Goal: Feedback & Contribution: Submit feedback/report problem

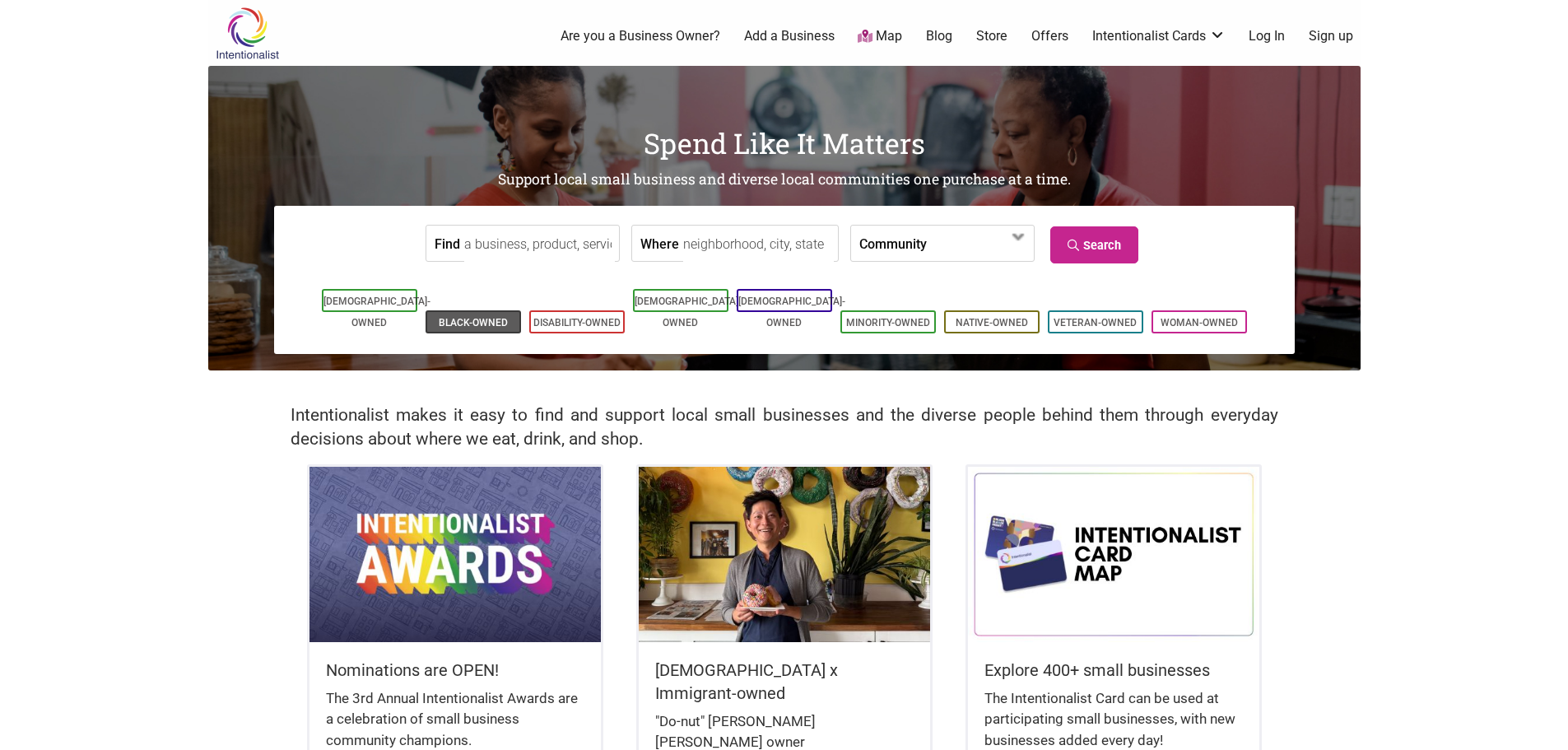
click at [452, 317] on link "Black-Owned" at bounding box center [473, 323] width 69 height 12
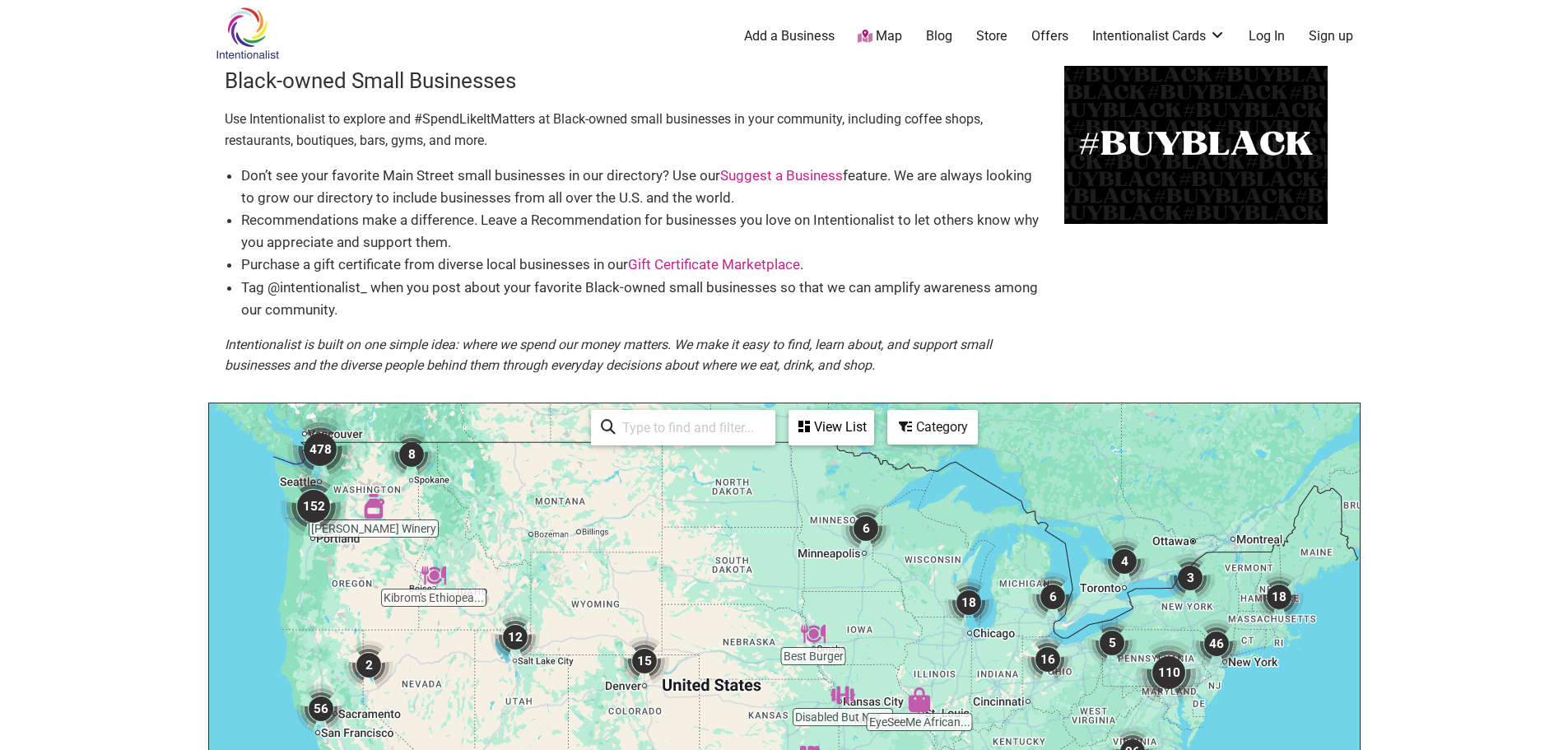
click at [766, 36] on link "Add a Business" at bounding box center [789, 36] width 91 height 18
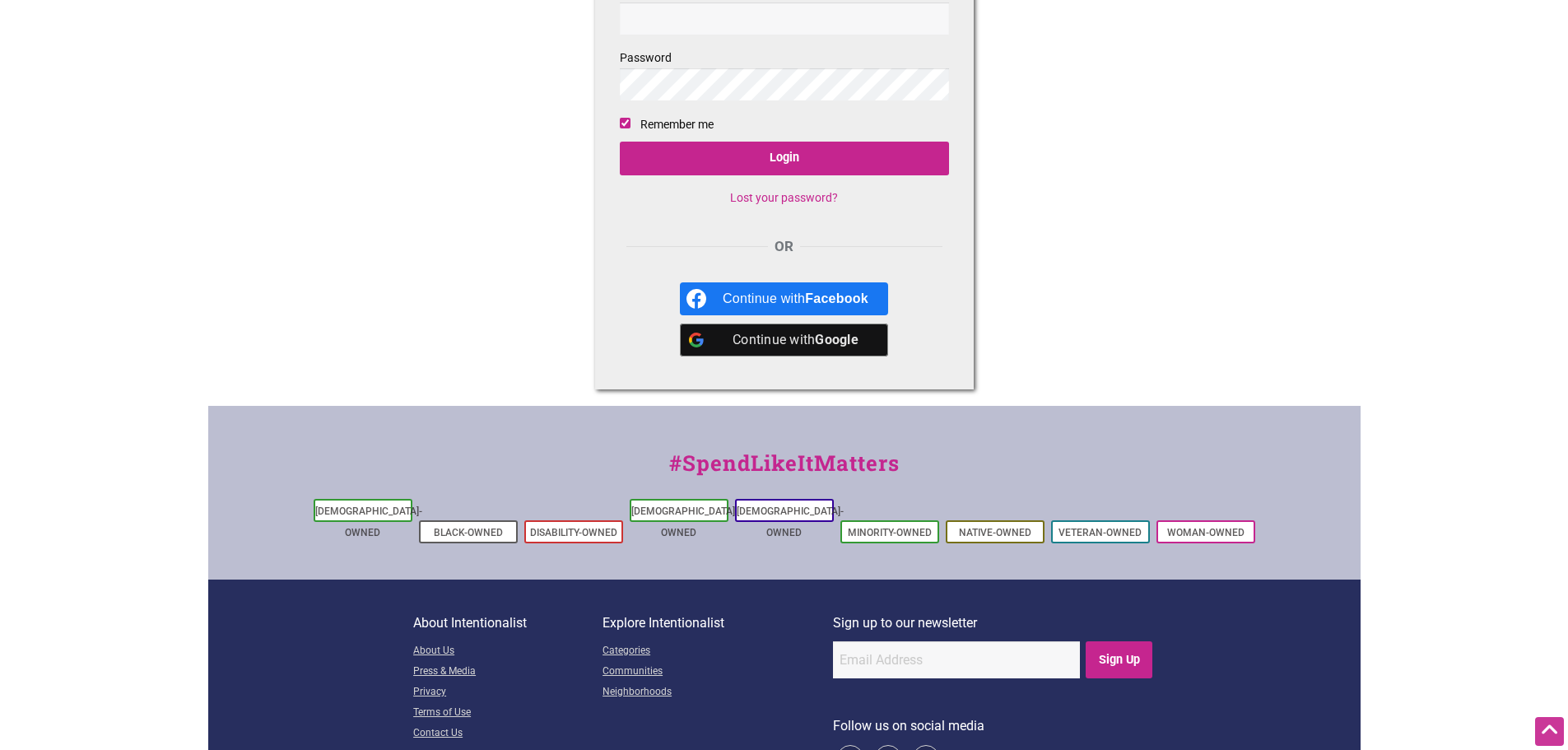
scroll to position [212, 0]
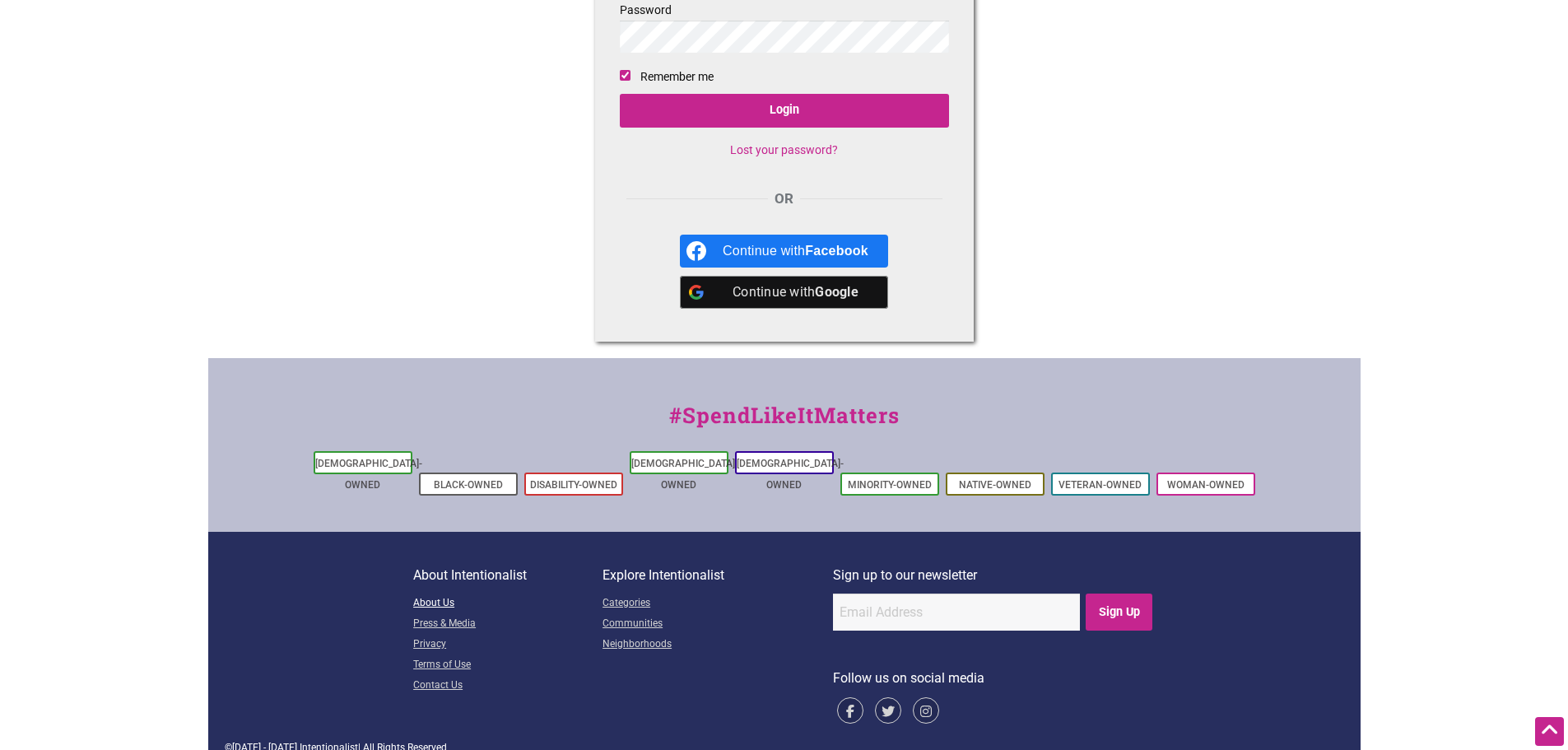
click at [437, 594] on link "About Us" at bounding box center [507, 604] width 189 height 21
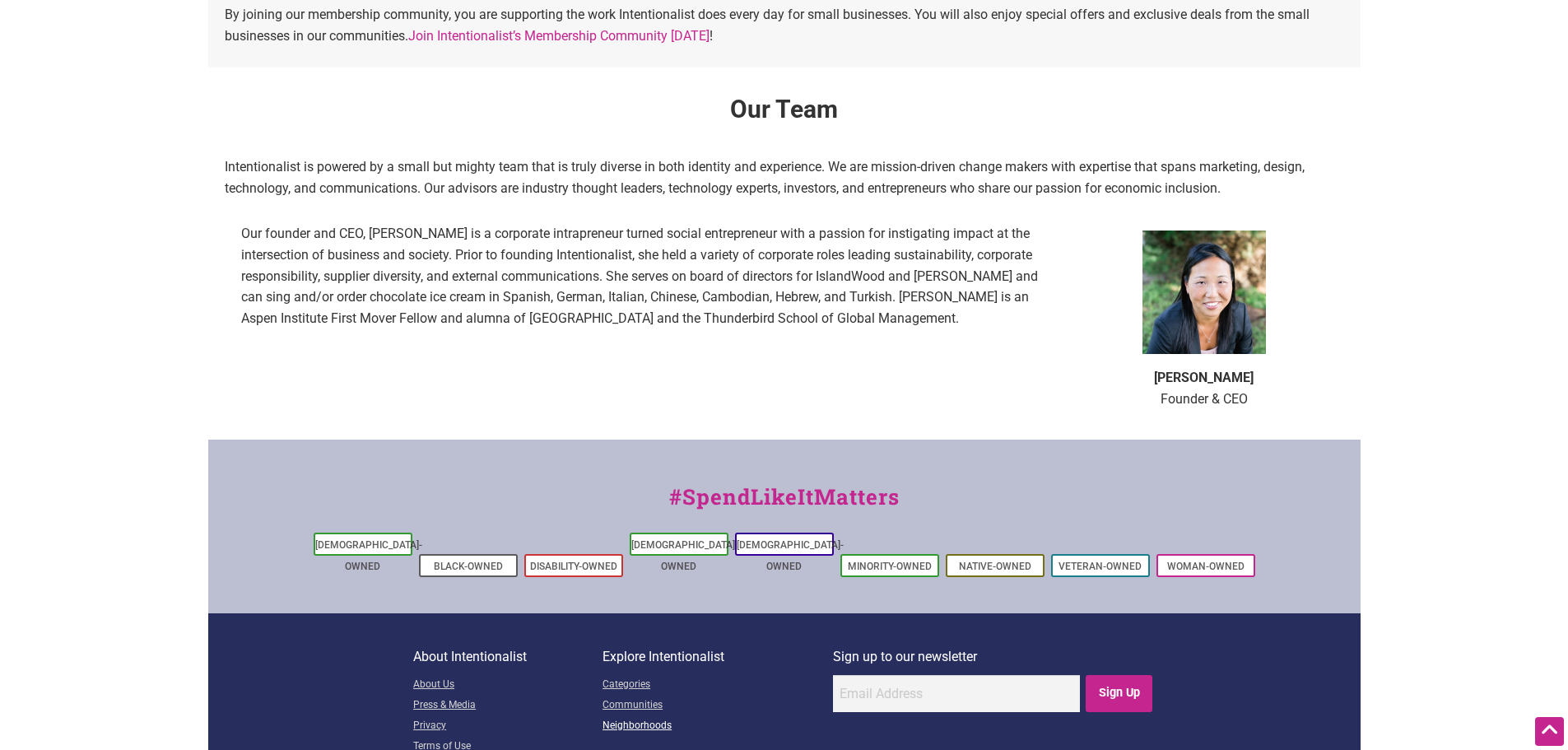
scroll to position [1070, 0]
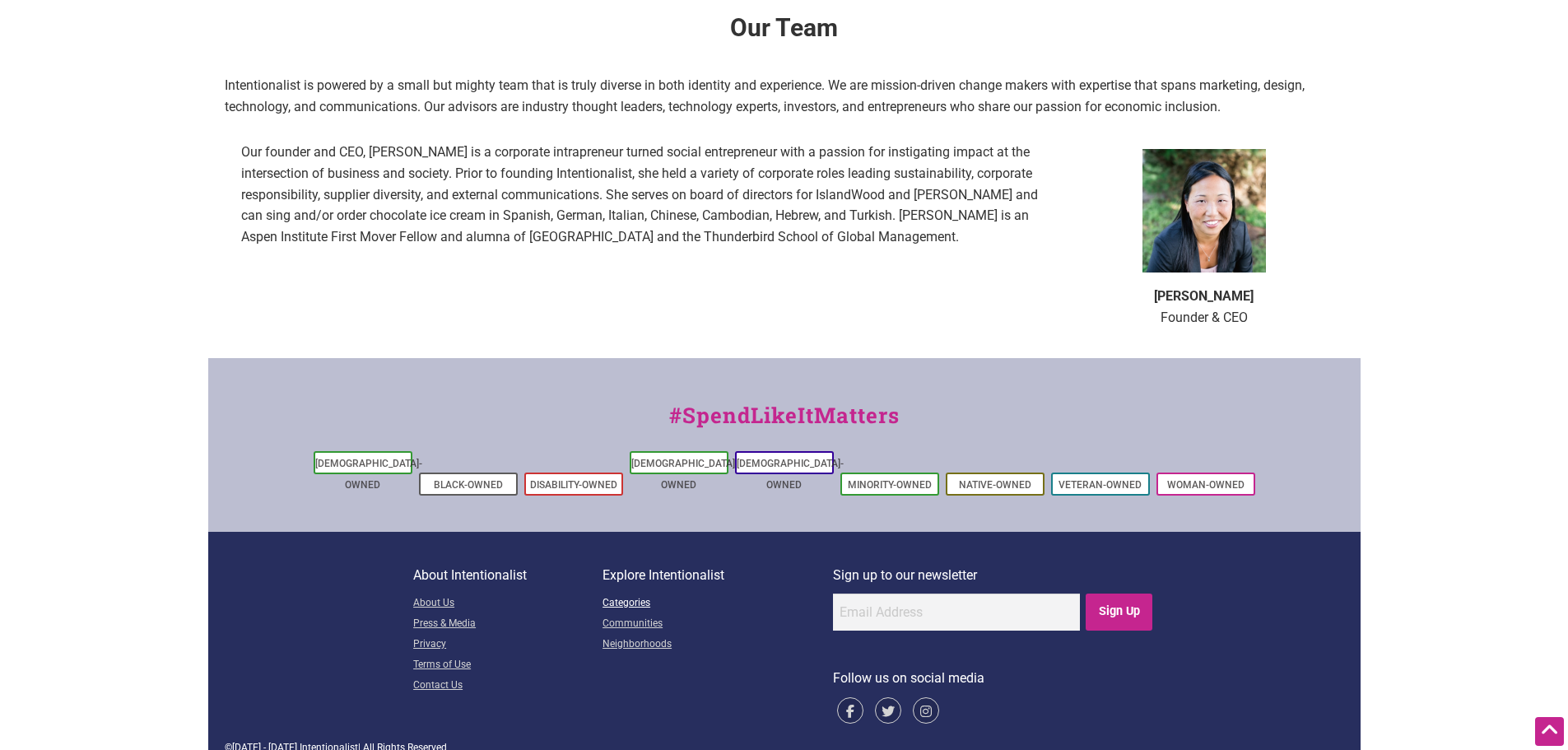
click at [631, 594] on link "Categories" at bounding box center [718, 604] width 231 height 21
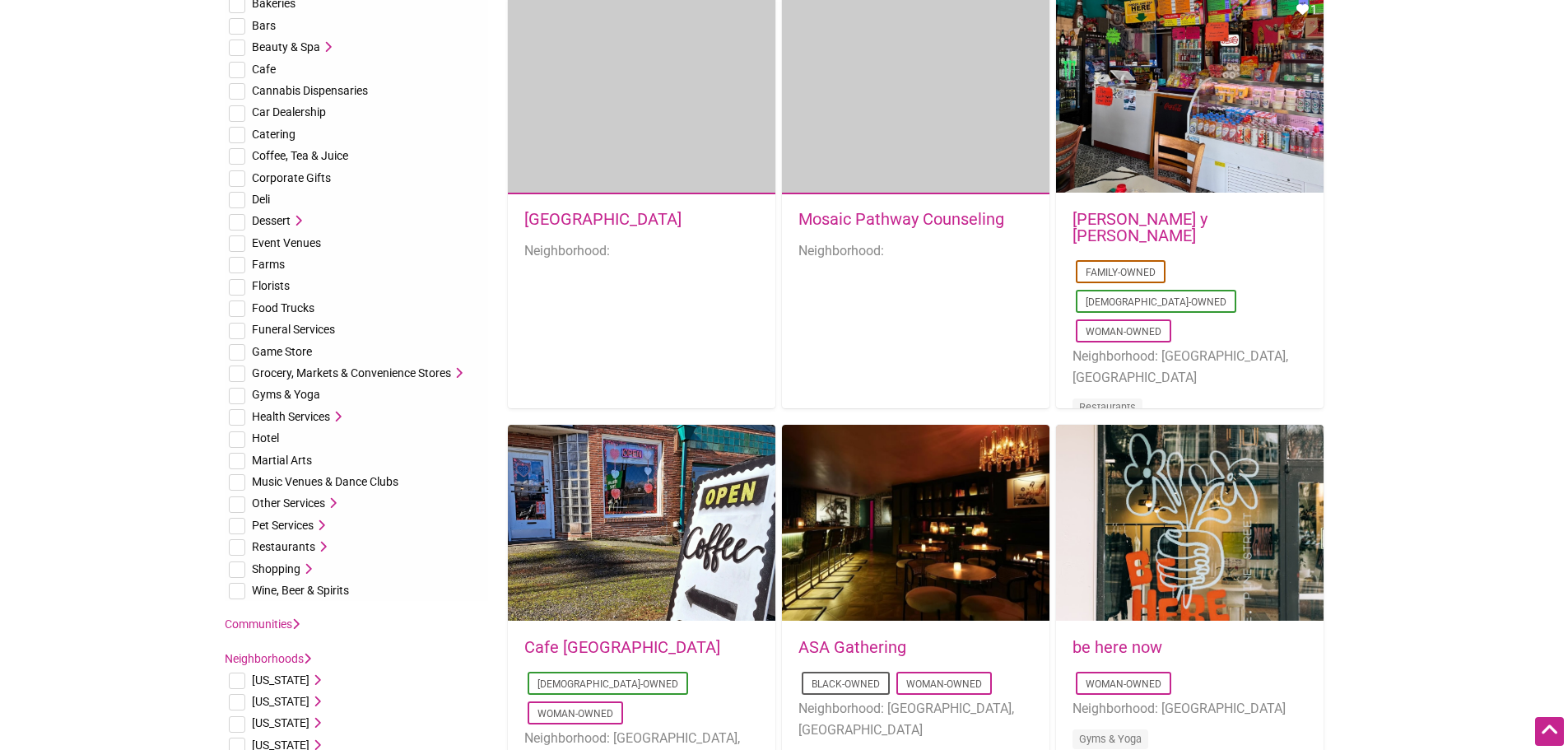
scroll to position [247, 0]
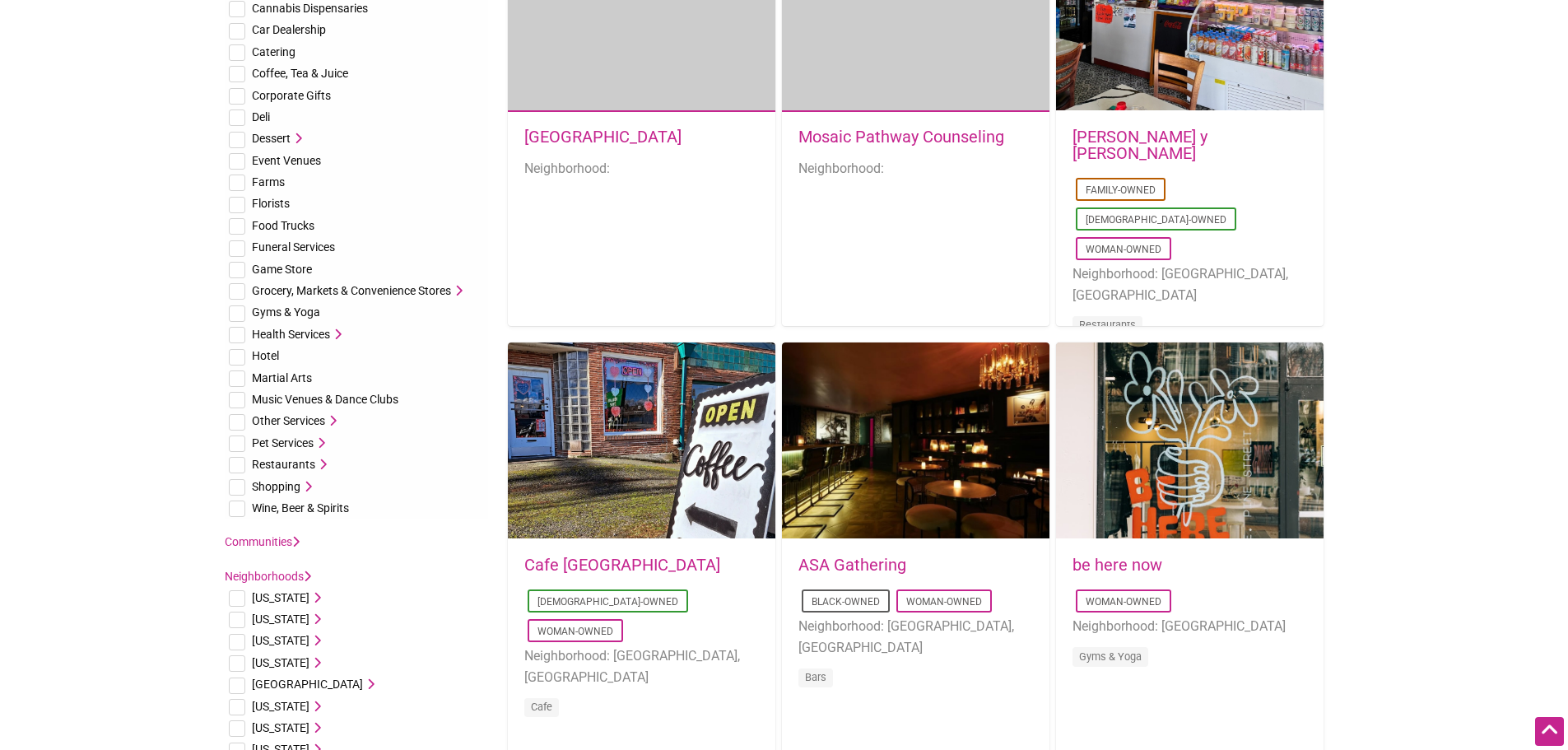
click at [236, 422] on input "checkbox" at bounding box center [237, 422] width 16 height 16
checkbox input "true"
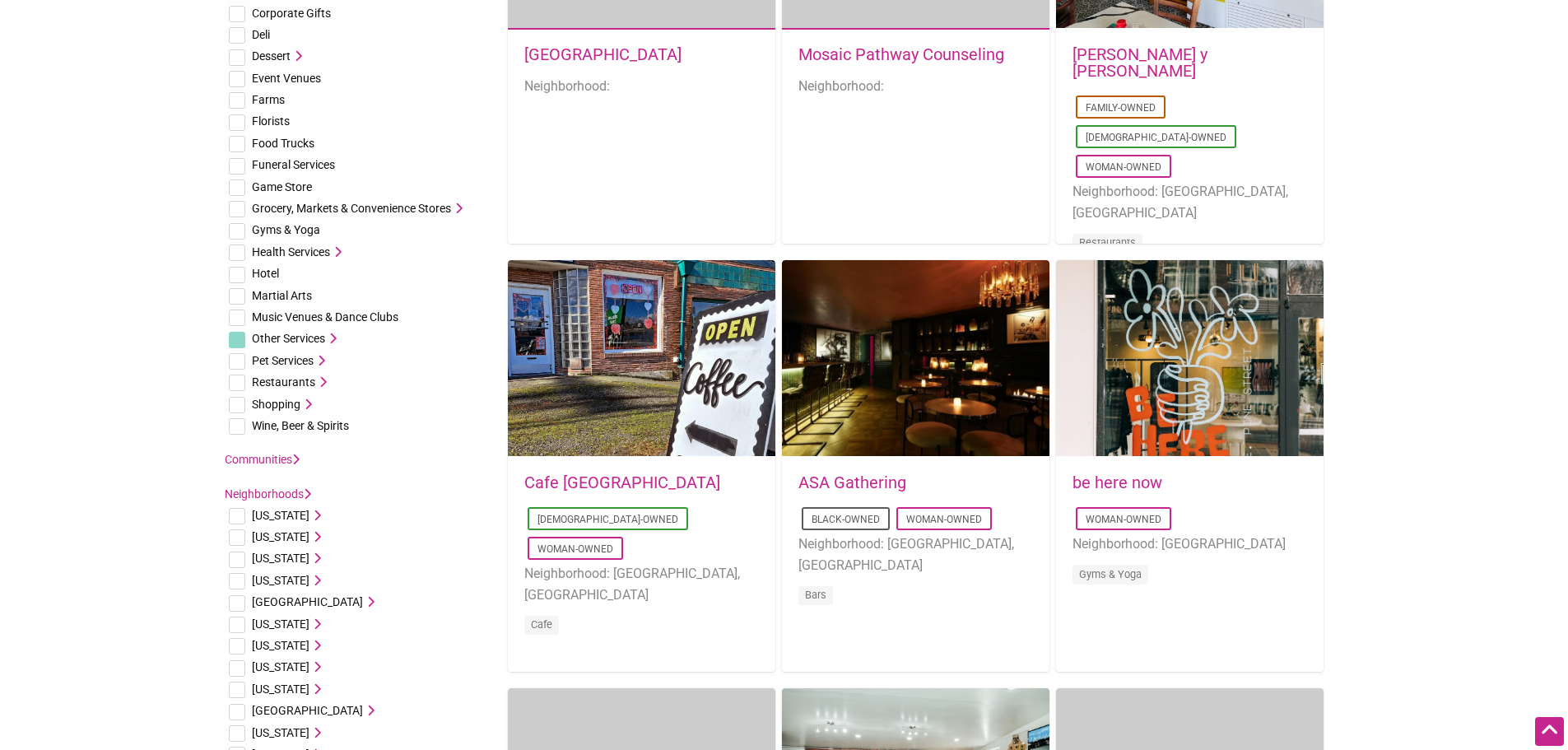
click at [337, 339] on icon at bounding box center [331, 339] width 12 height 12
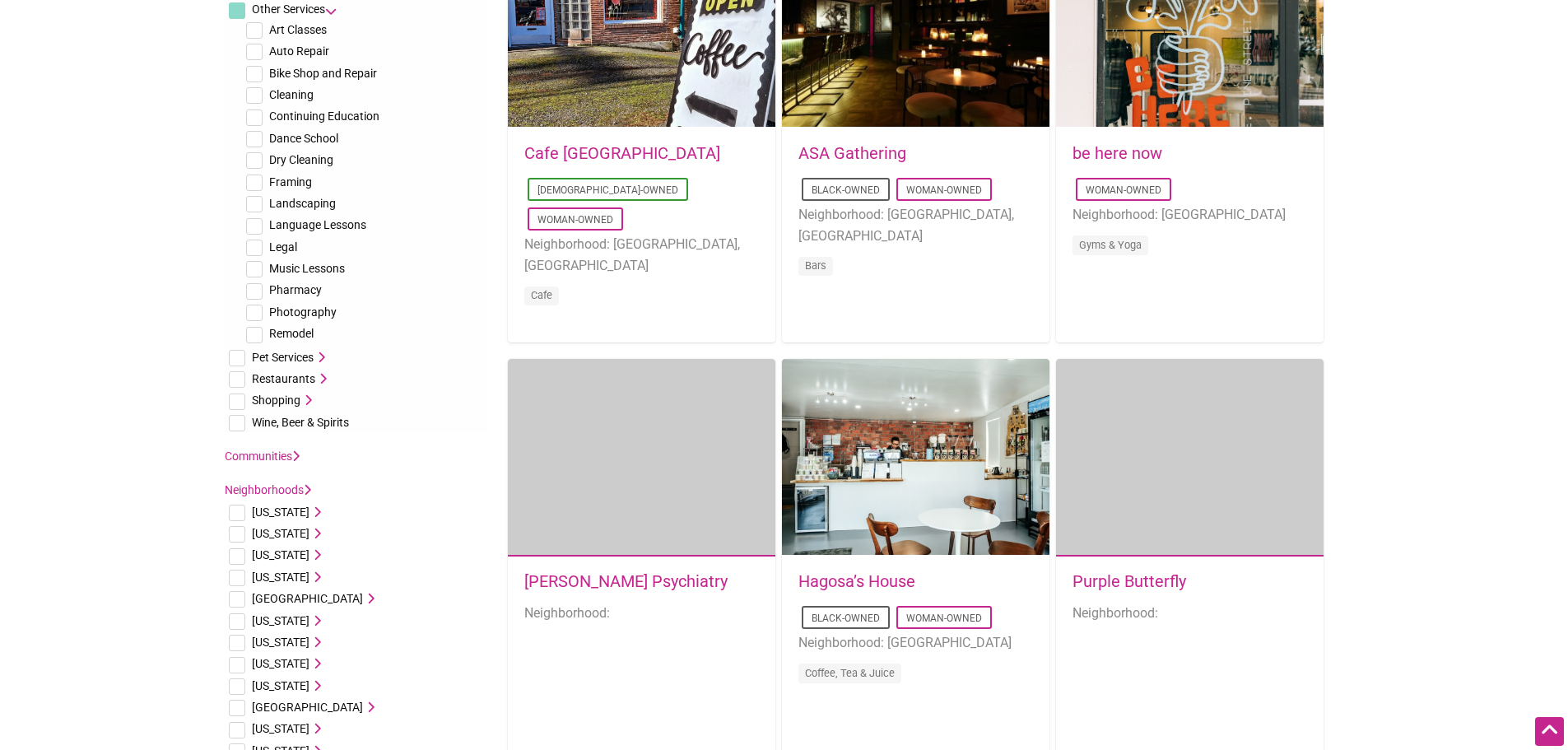
scroll to position [741, 0]
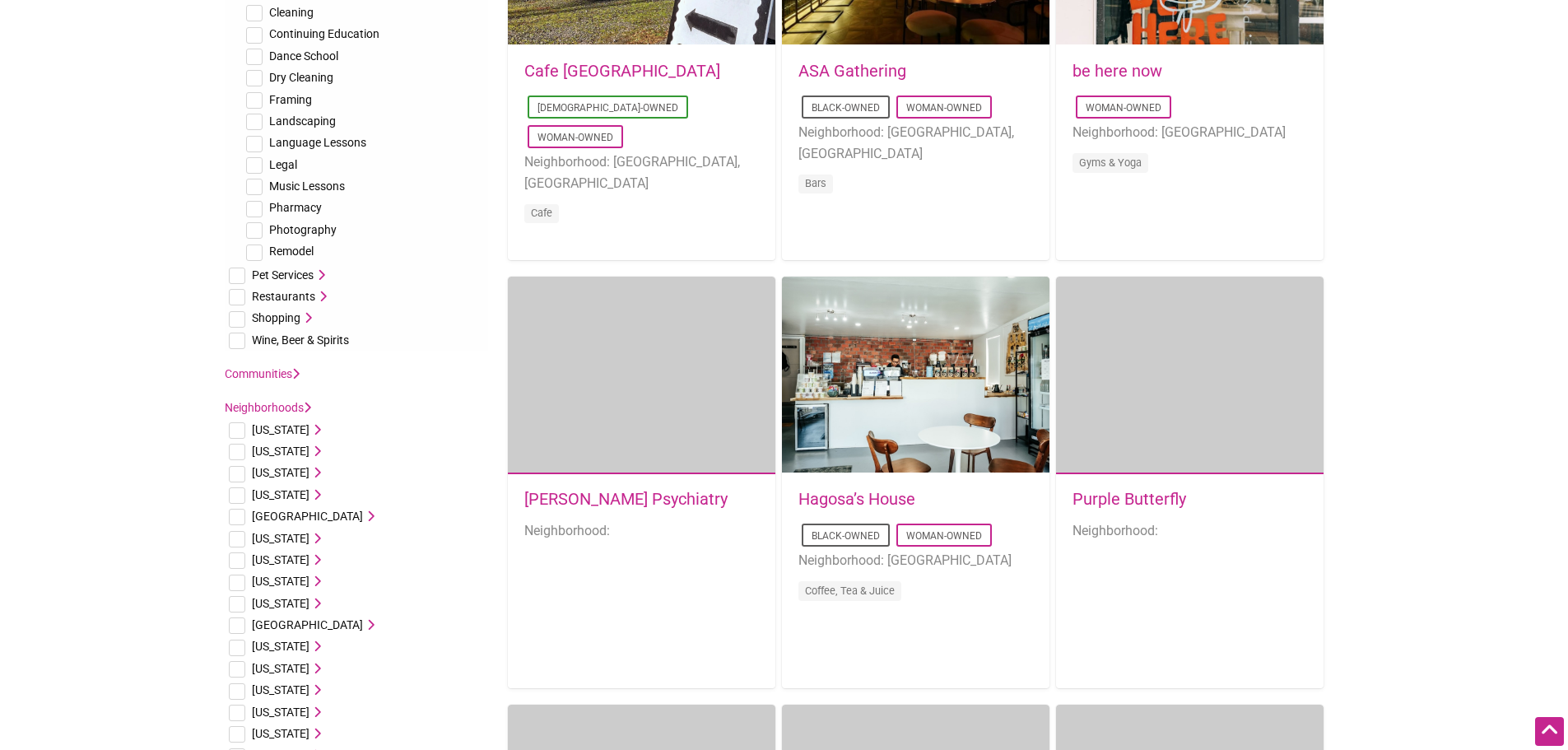
click at [306, 316] on icon at bounding box center [307, 318] width 12 height 12
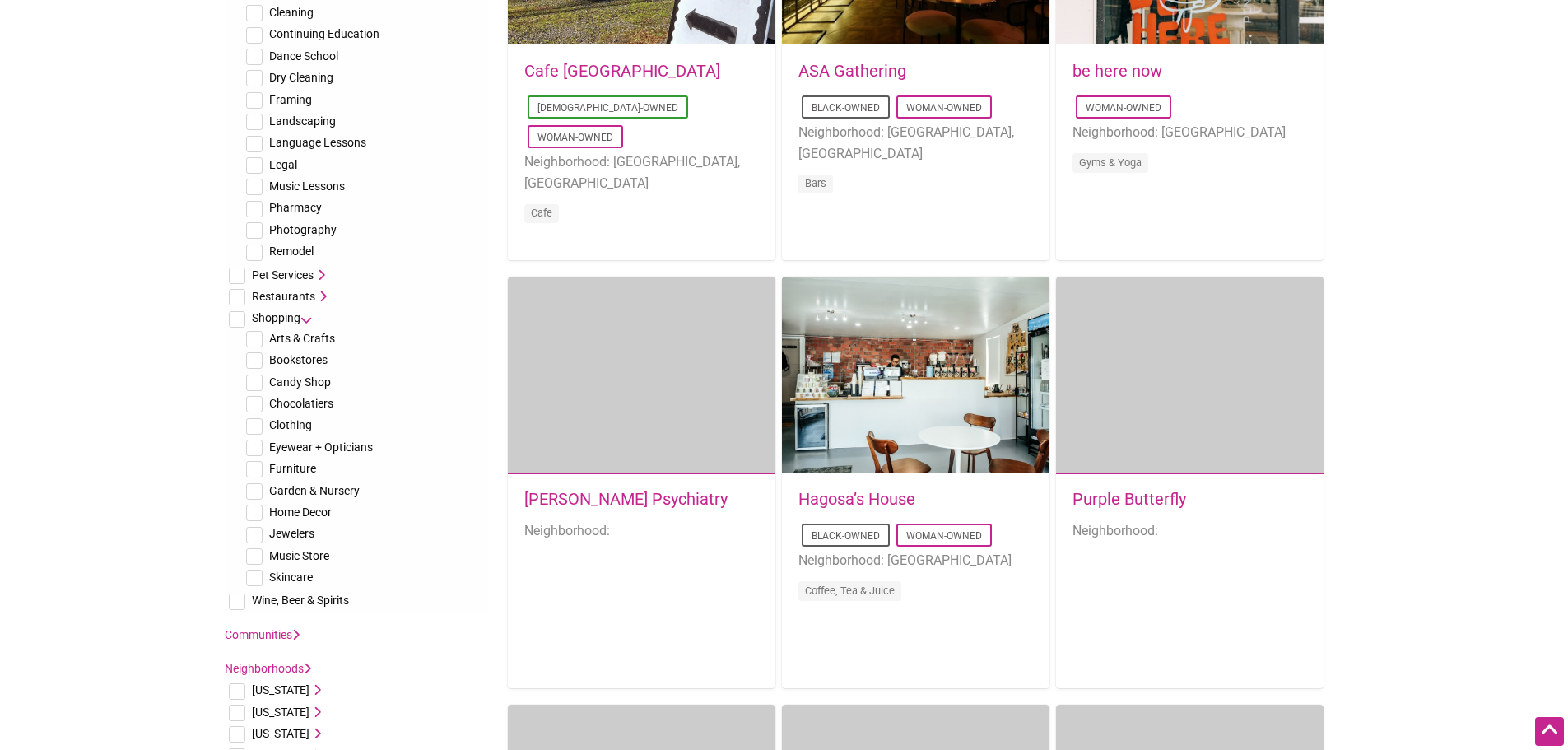
click at [309, 318] on icon at bounding box center [307, 318] width 12 height 12
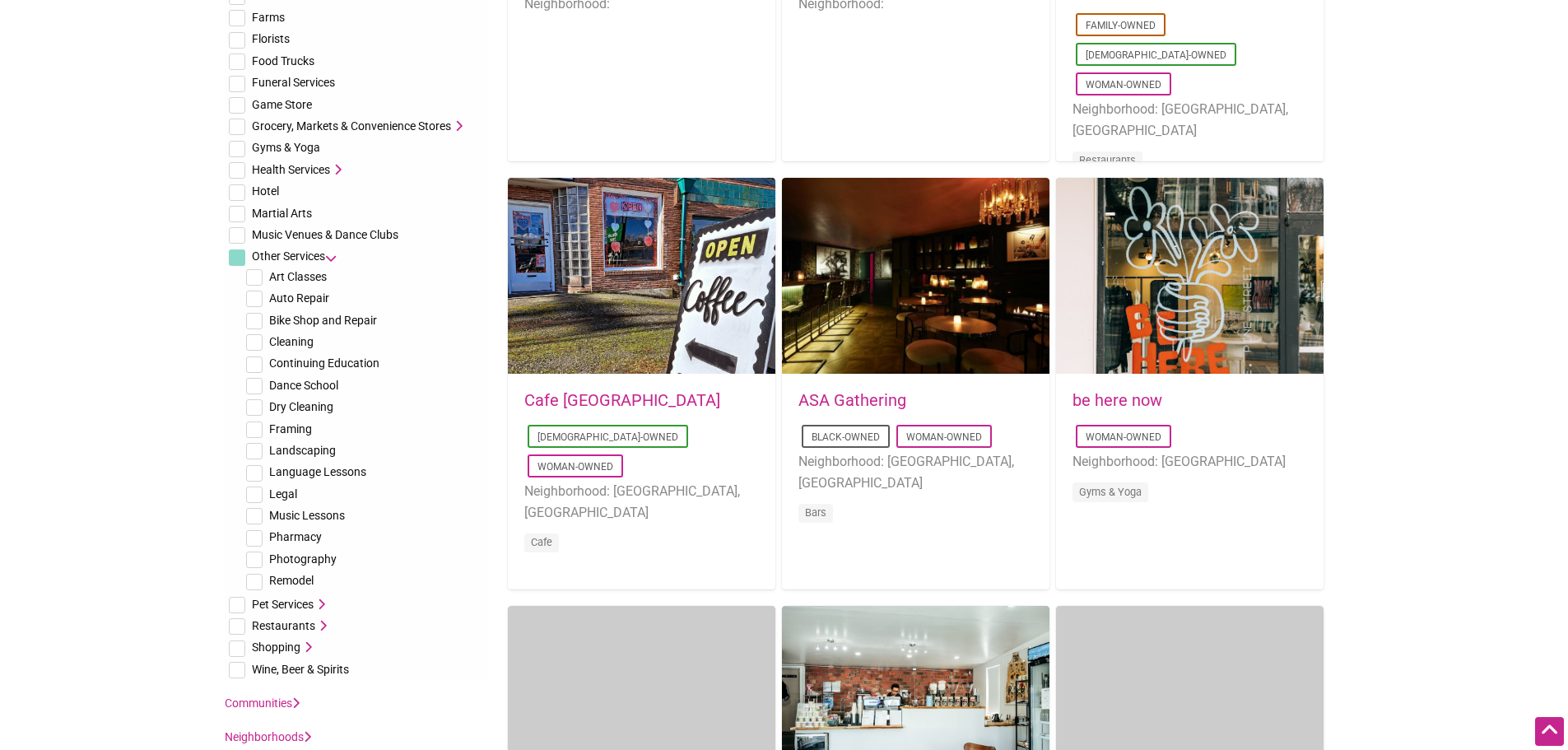
scroll to position [247, 0]
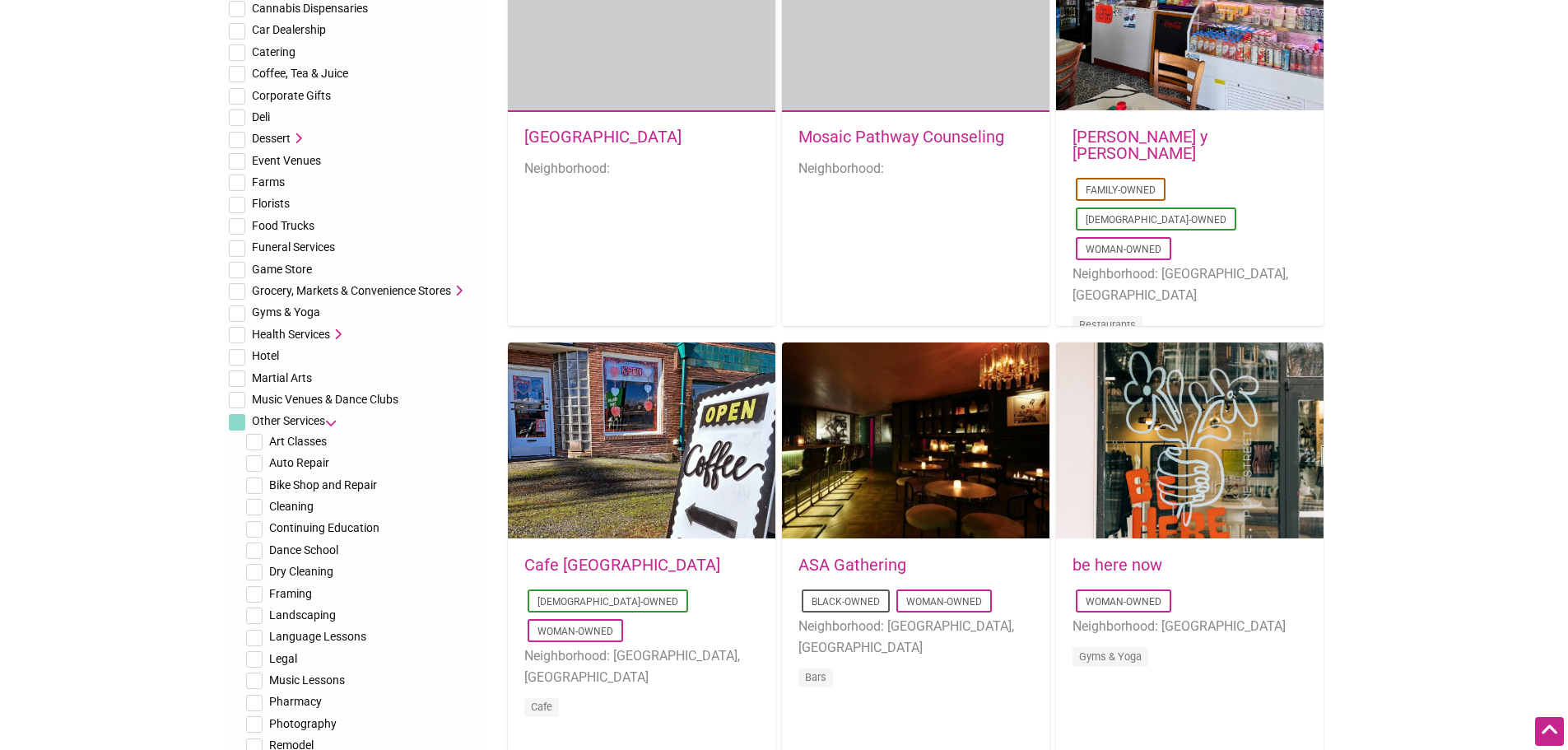
click at [325, 421] on span "Other Services" at bounding box center [288, 420] width 73 height 13
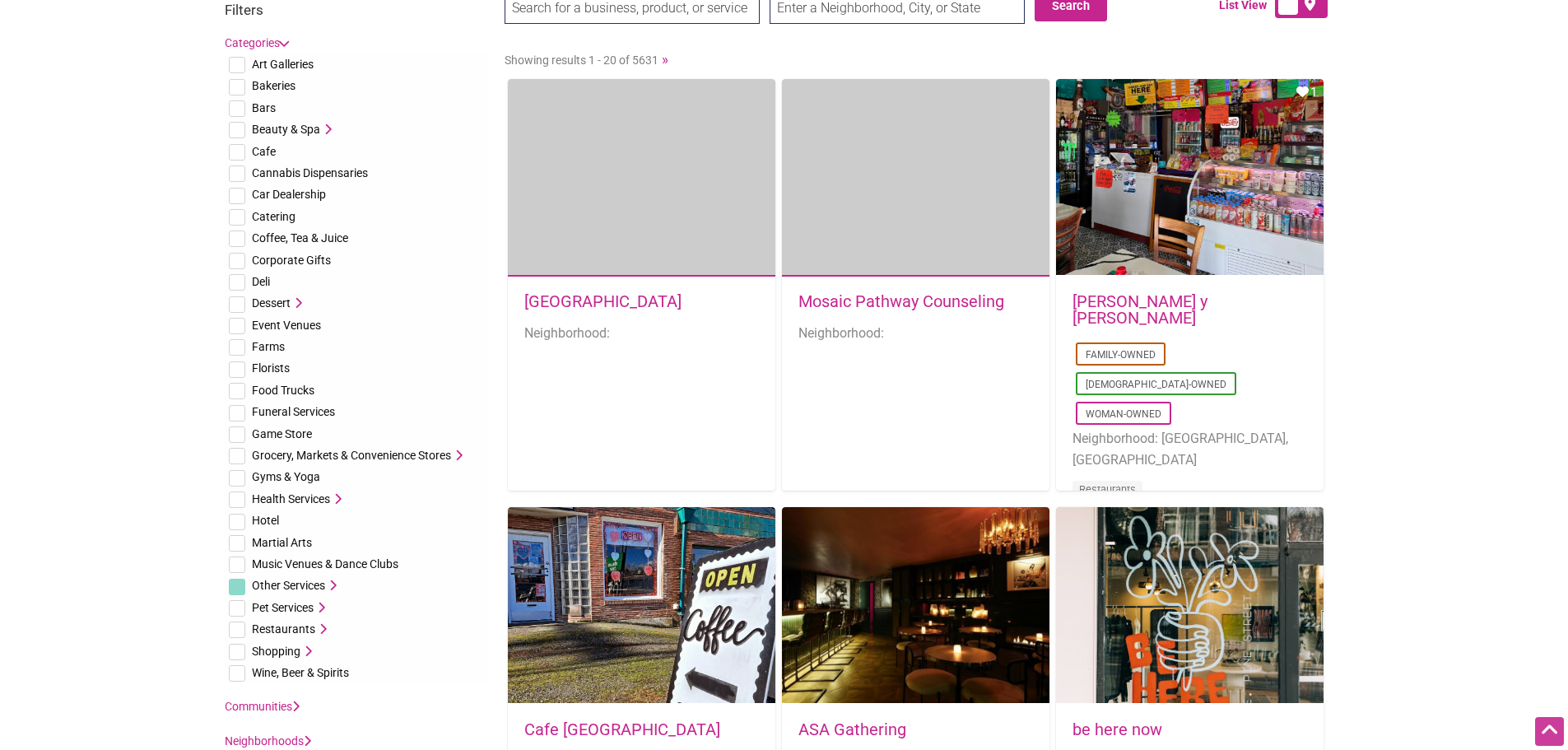
scroll to position [0, 0]
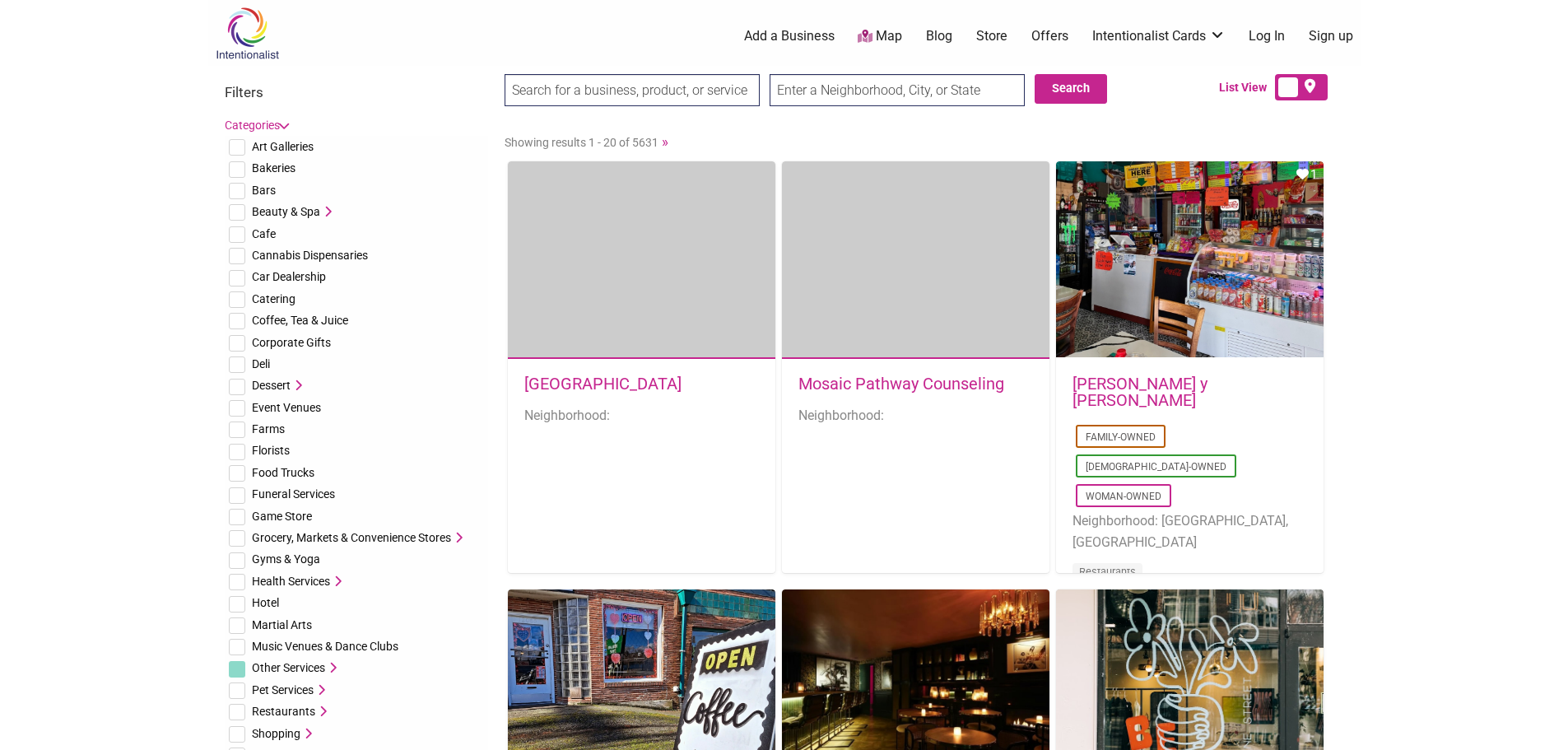
click at [670, 86] on input "search" at bounding box center [632, 90] width 255 height 32
type input "travel"
click at [505, 74] on input "Search" at bounding box center [536, 91] width 63 height 34
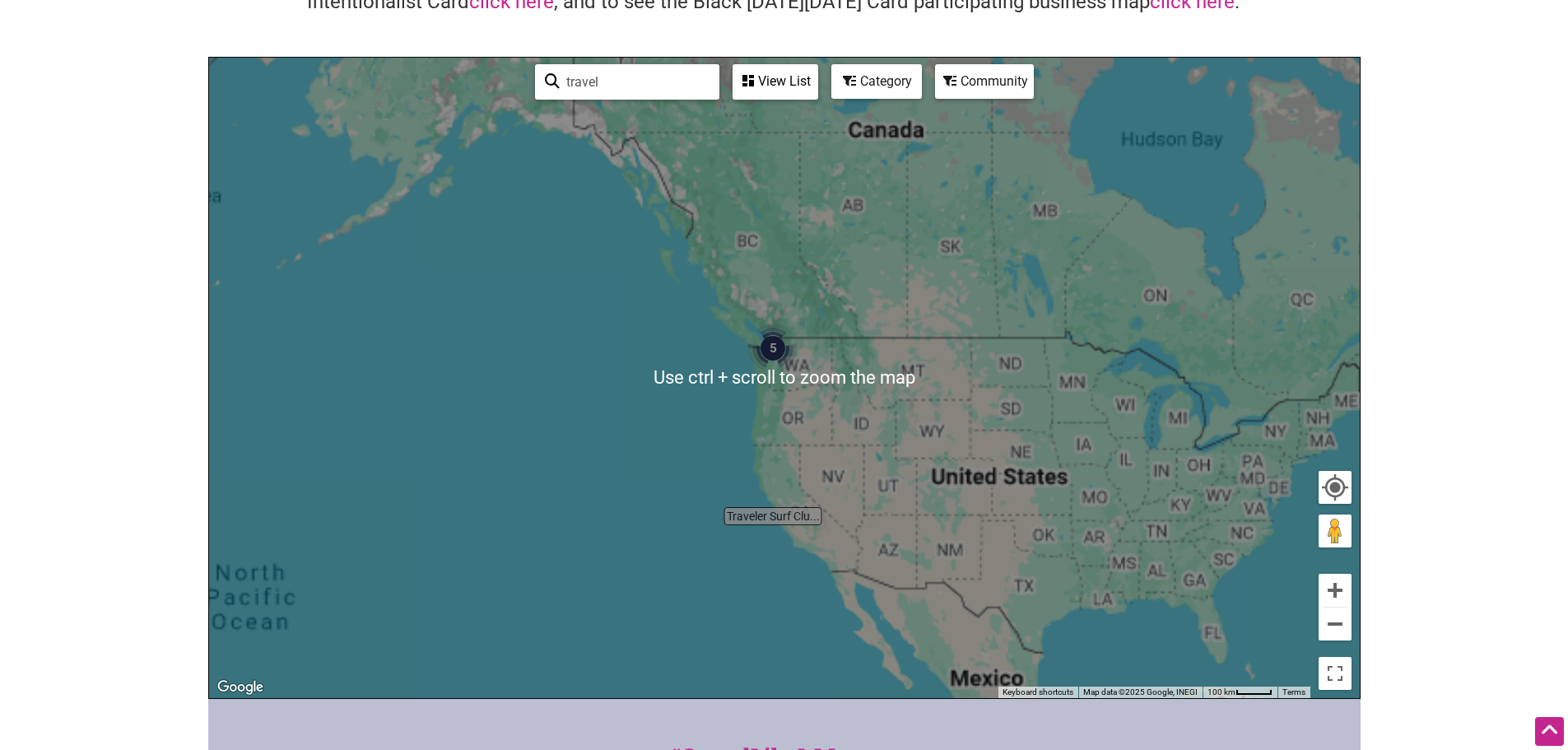
scroll to position [412, 0]
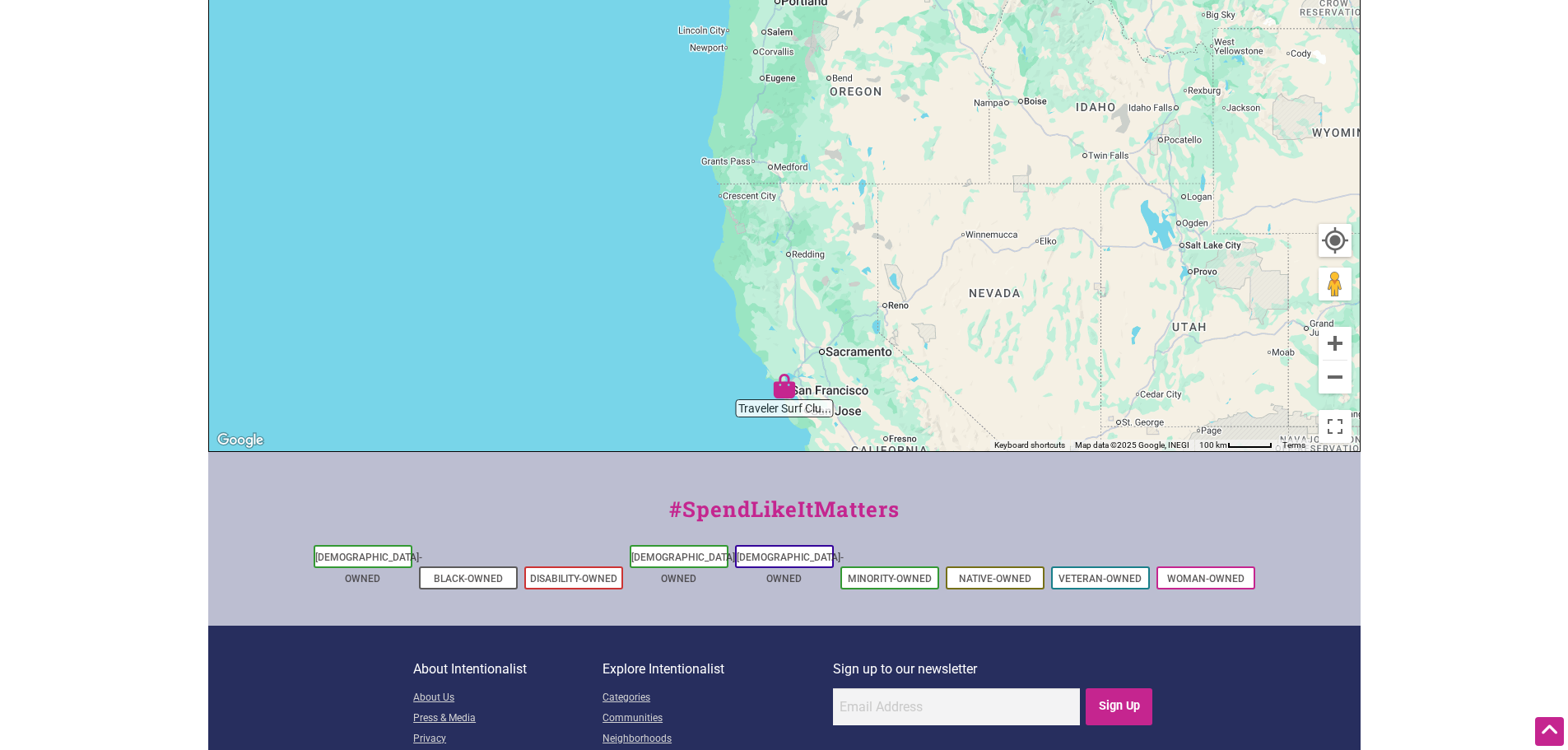
click at [784, 394] on img "Traveler Surf Club & Coastal Outpost" at bounding box center [784, 386] width 25 height 25
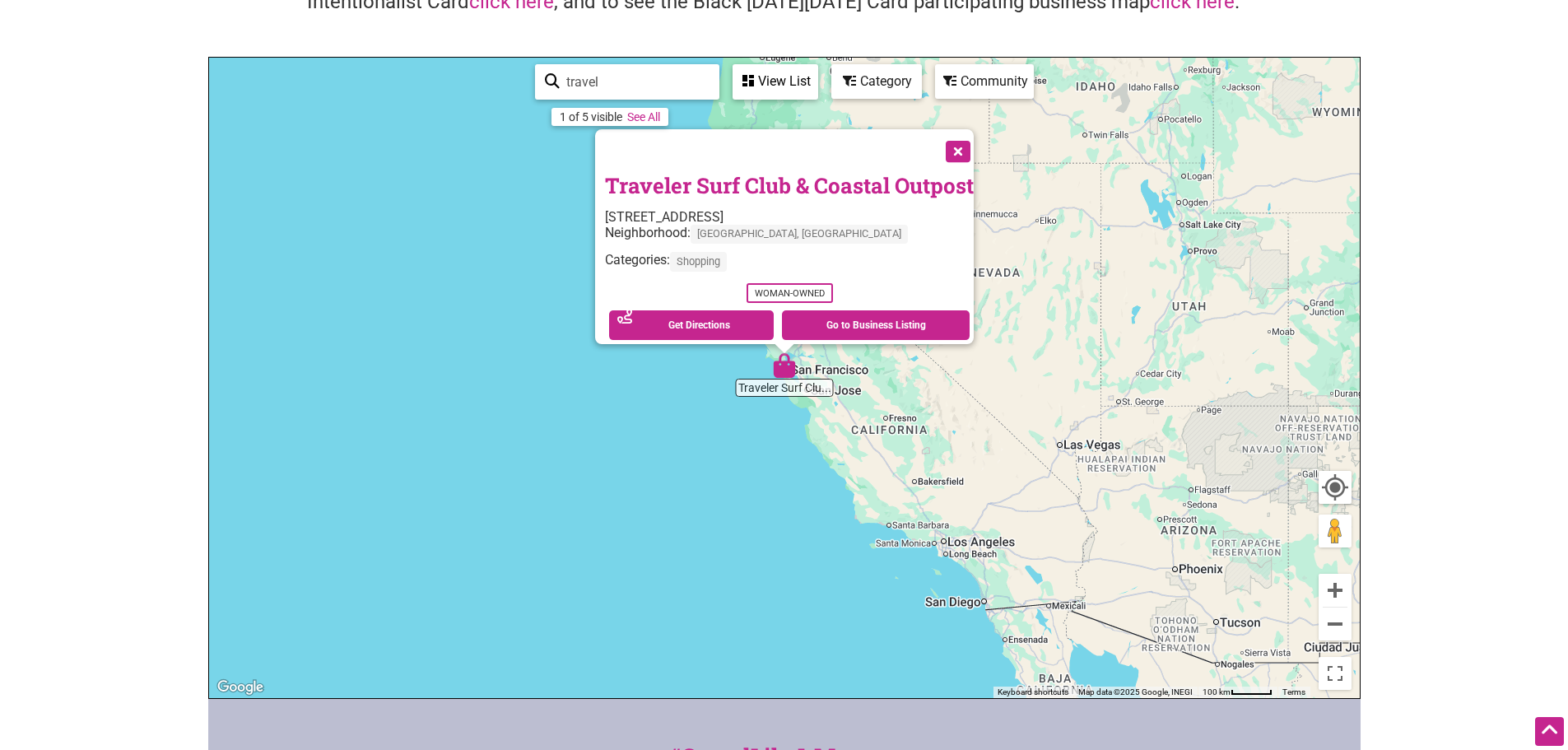
scroll to position [0, 0]
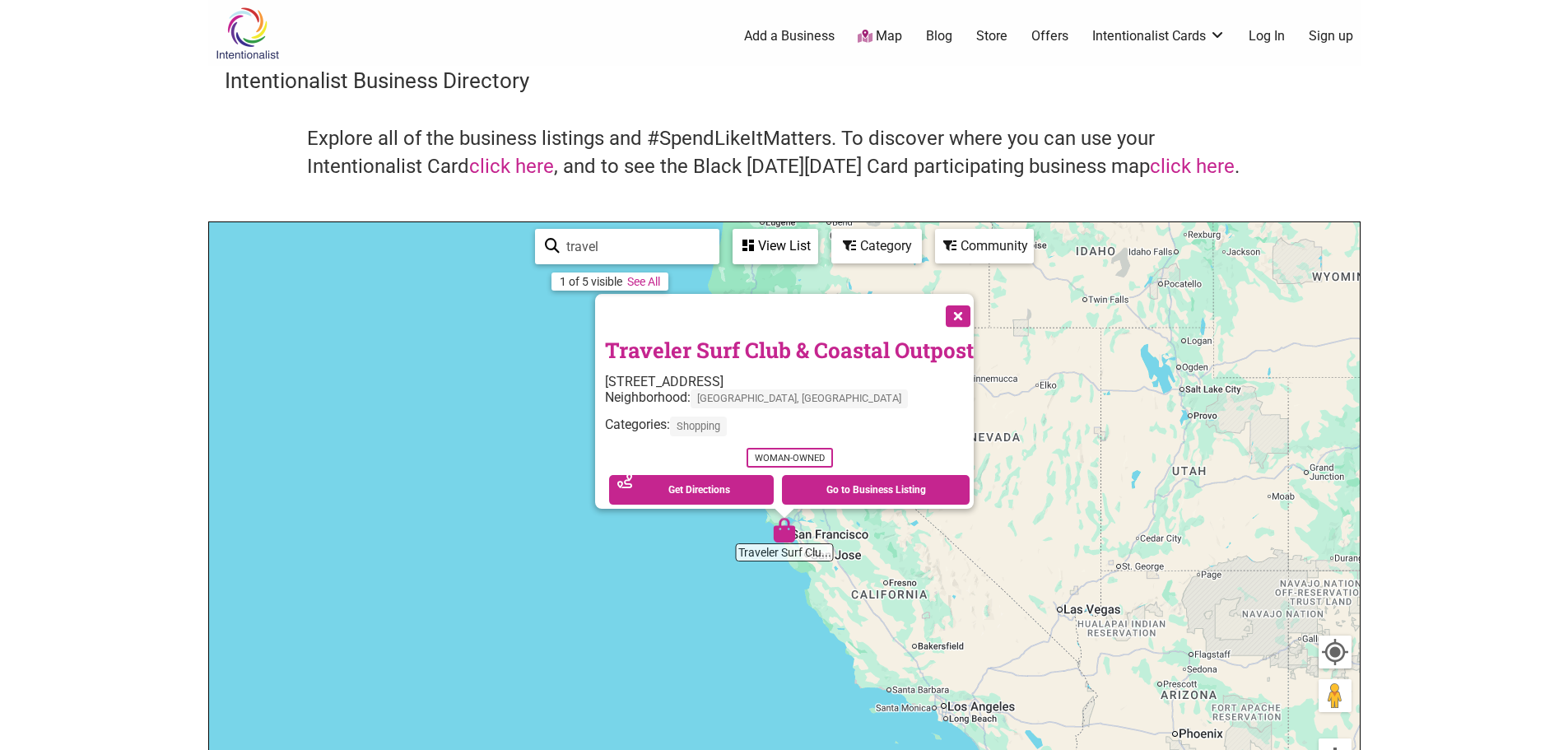
click at [771, 37] on link "Add a Business" at bounding box center [789, 36] width 91 height 18
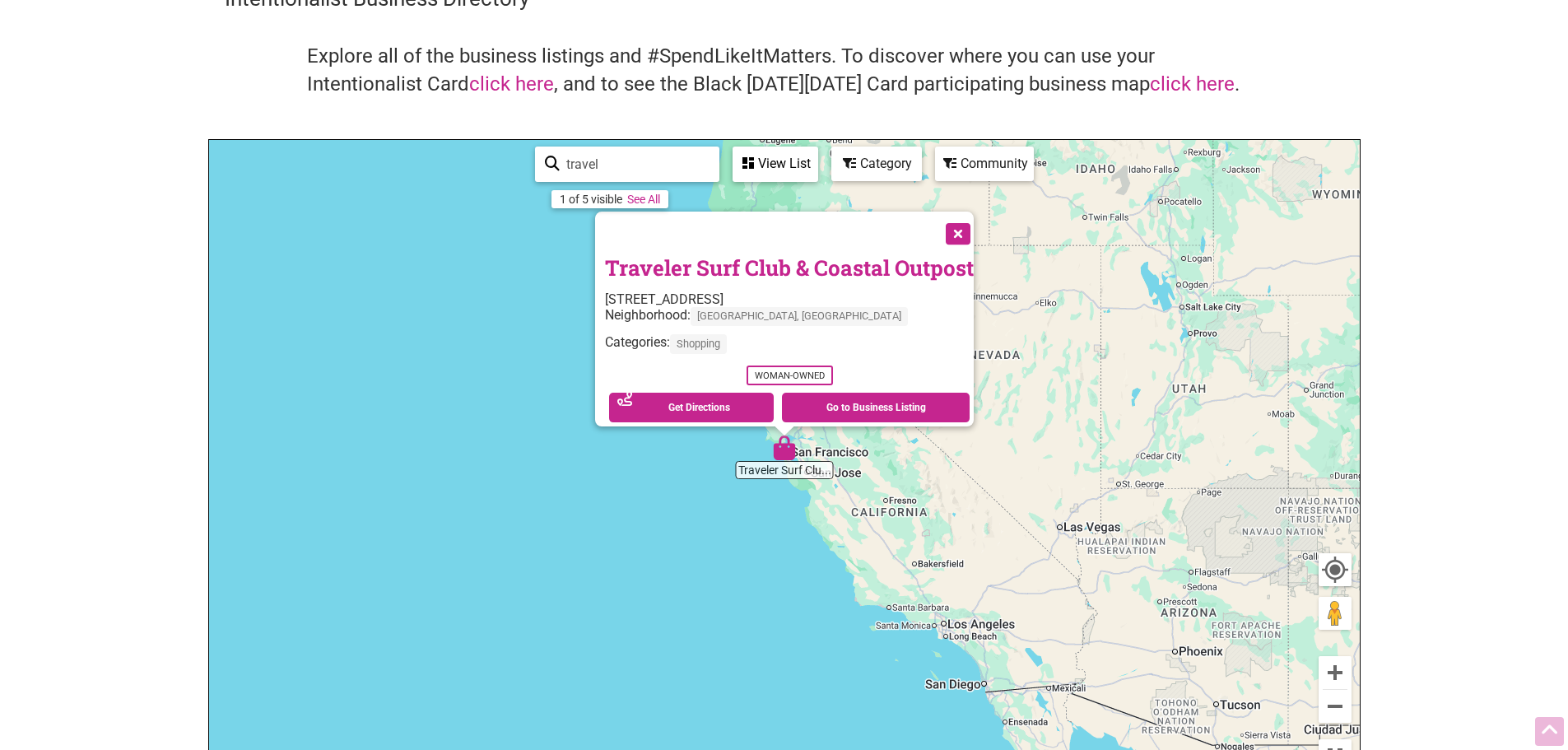
scroll to position [506, 0]
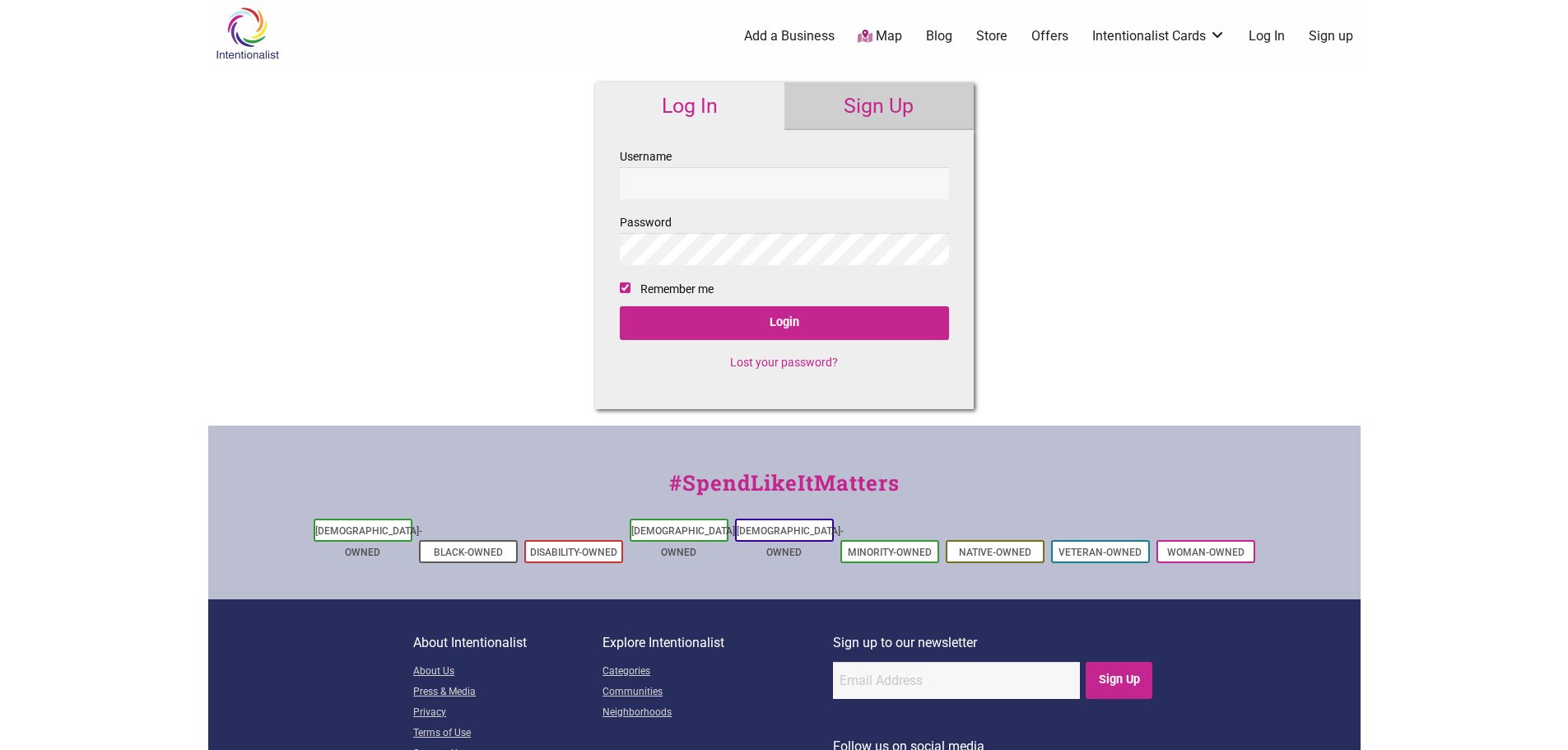
checkbox input "true"
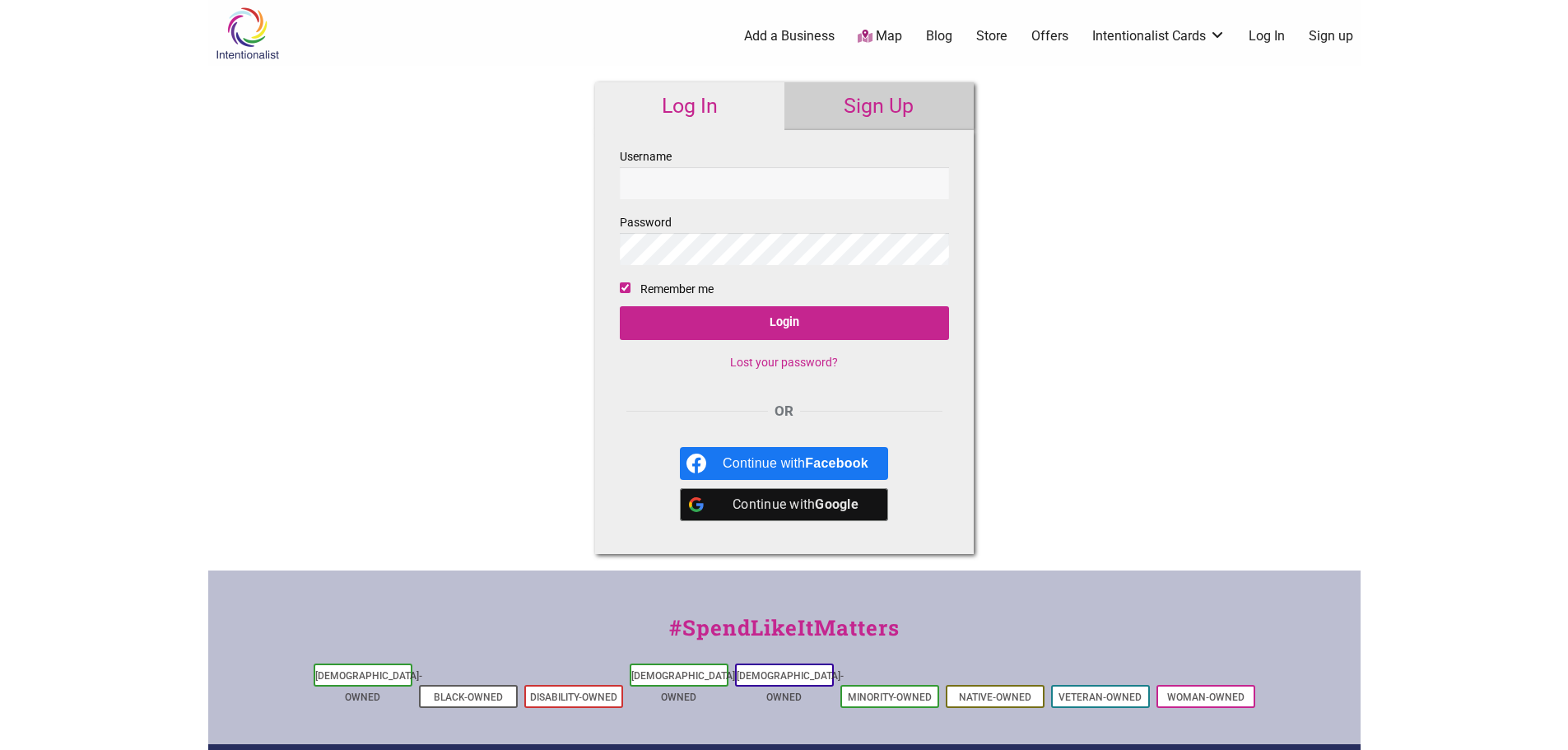
scroll to position [82, 0]
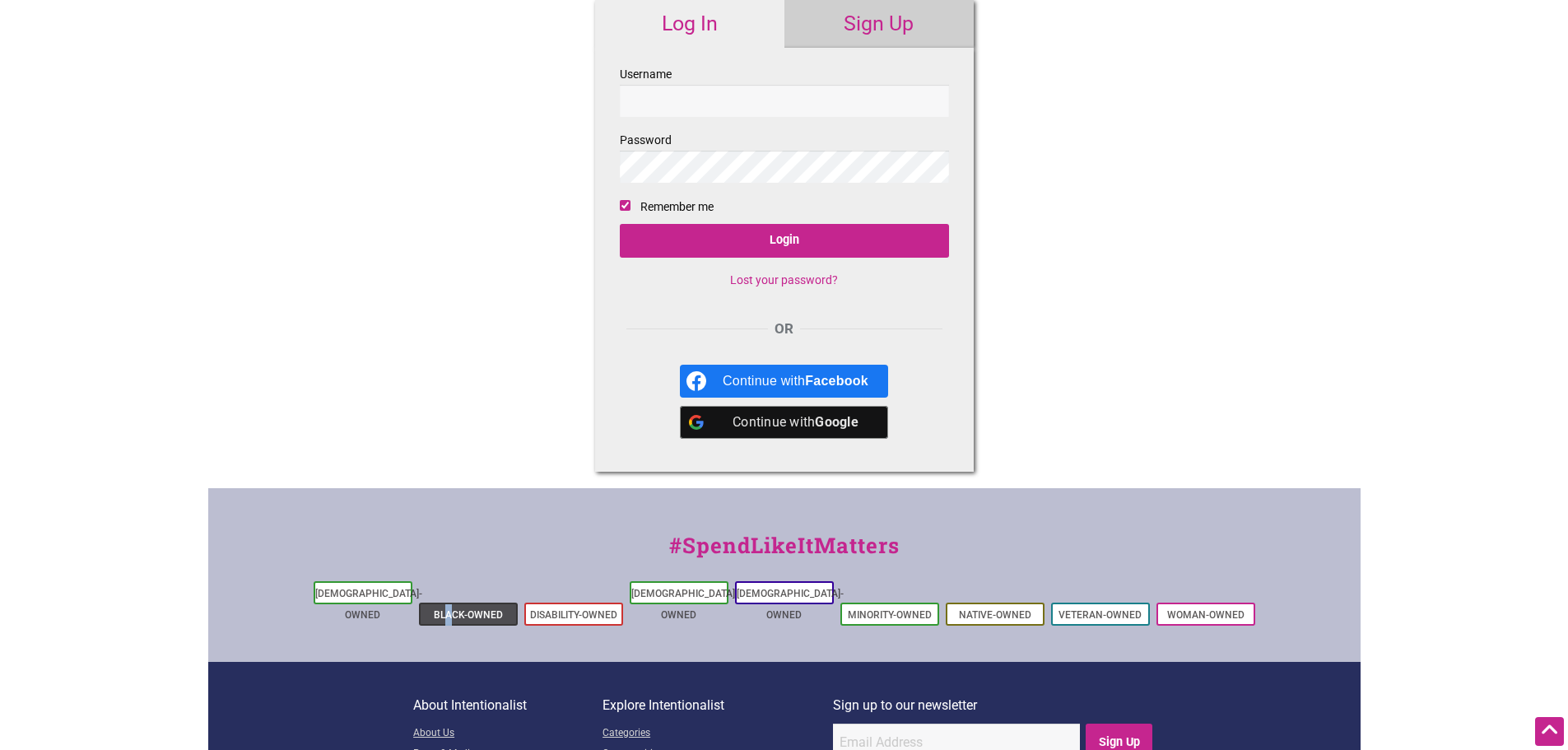
click at [450, 603] on li "Black-Owned" at bounding box center [468, 614] width 99 height 23
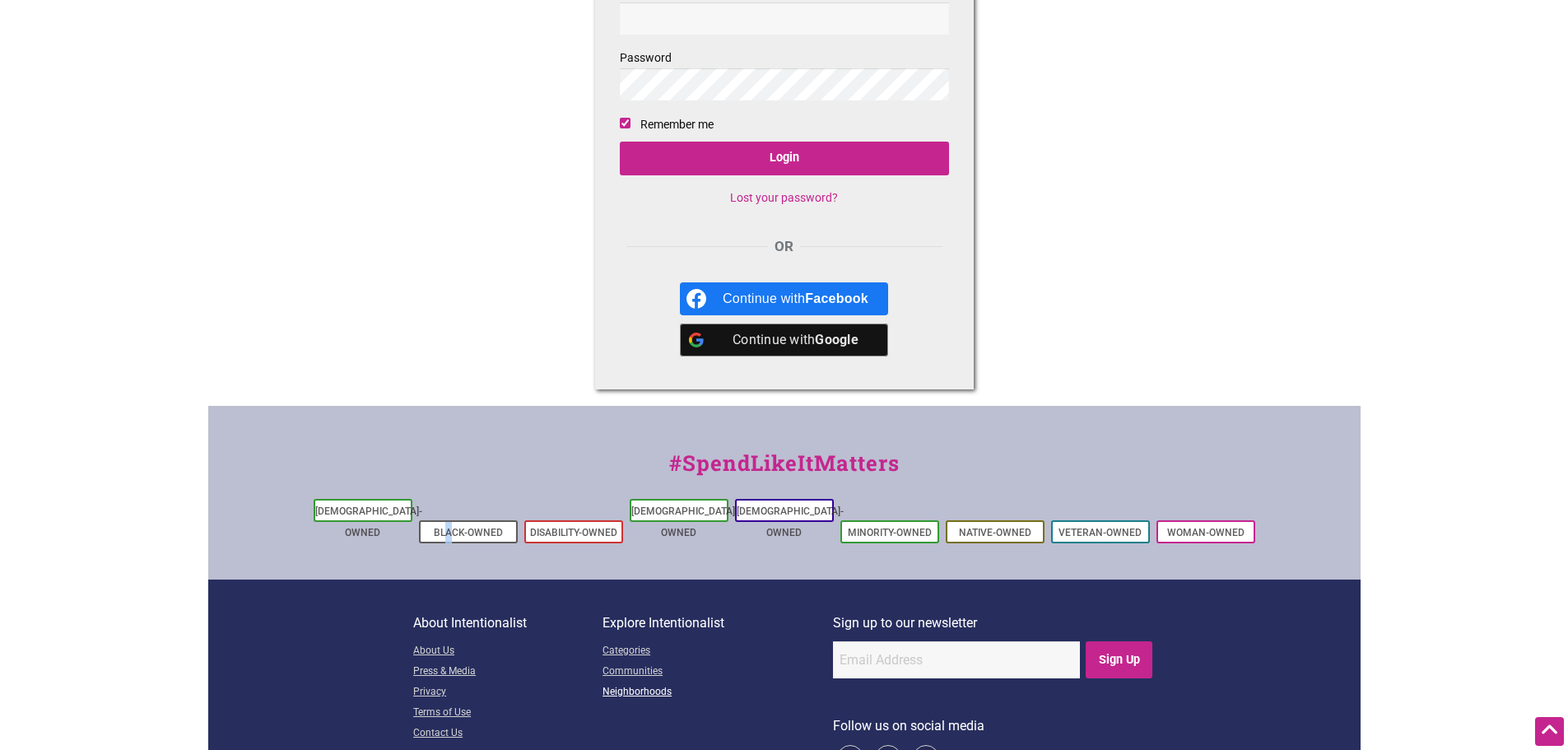
scroll to position [212, 0]
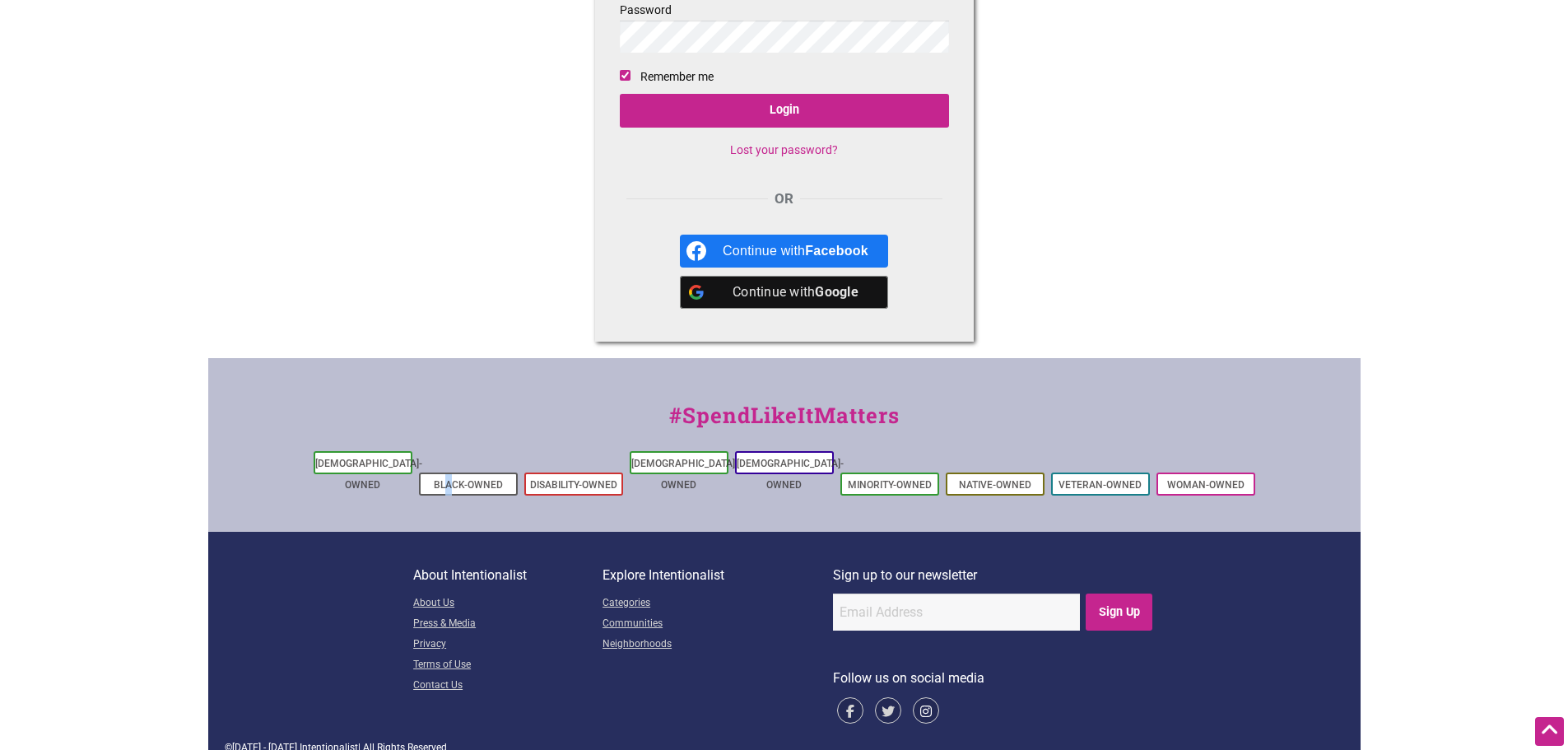
click at [921, 698] on icon at bounding box center [925, 711] width 26 height 26
click at [432, 676] on link "Contact Us" at bounding box center [507, 686] width 189 height 21
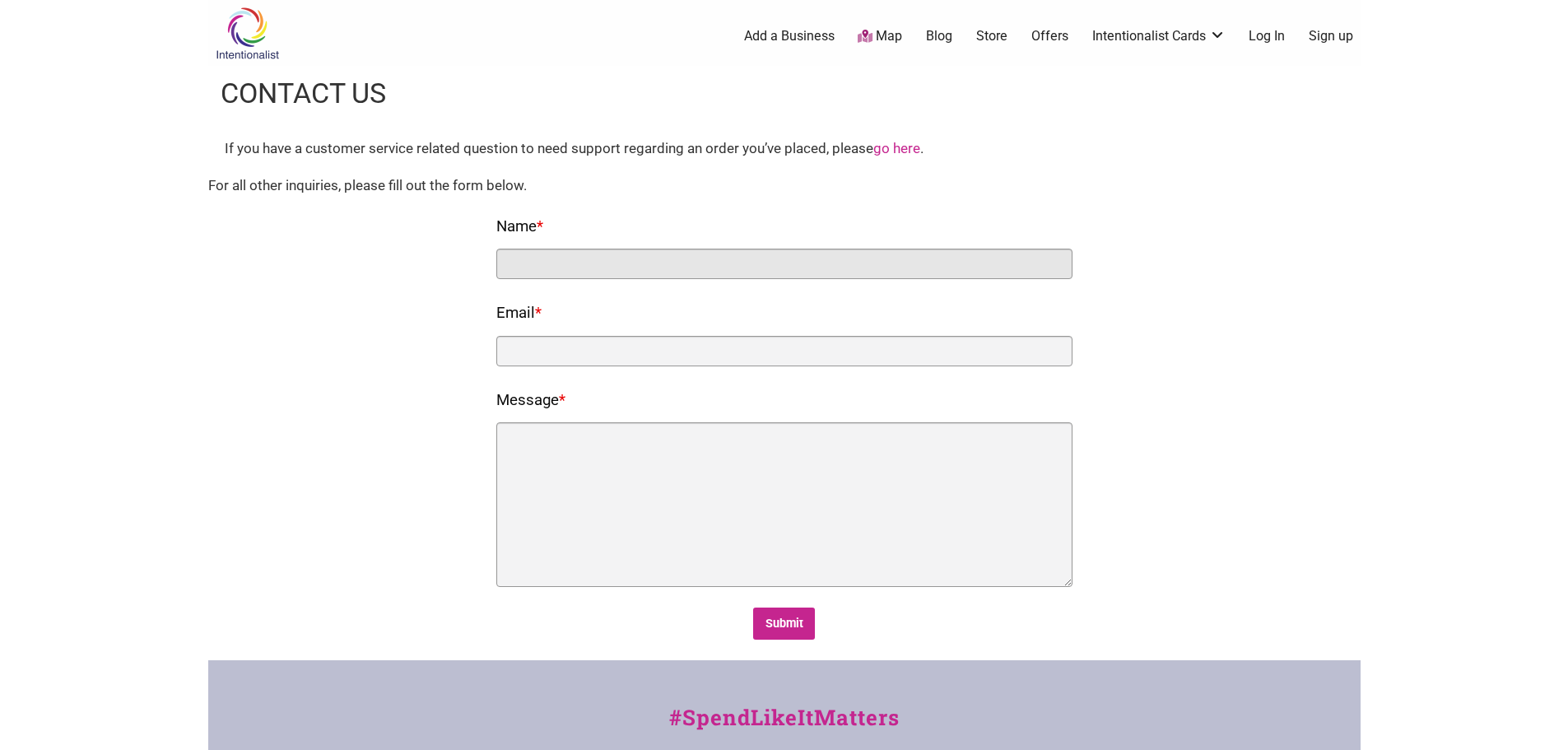
click at [572, 273] on input "Name *" at bounding box center [784, 264] width 577 height 30
type input "Kaira"
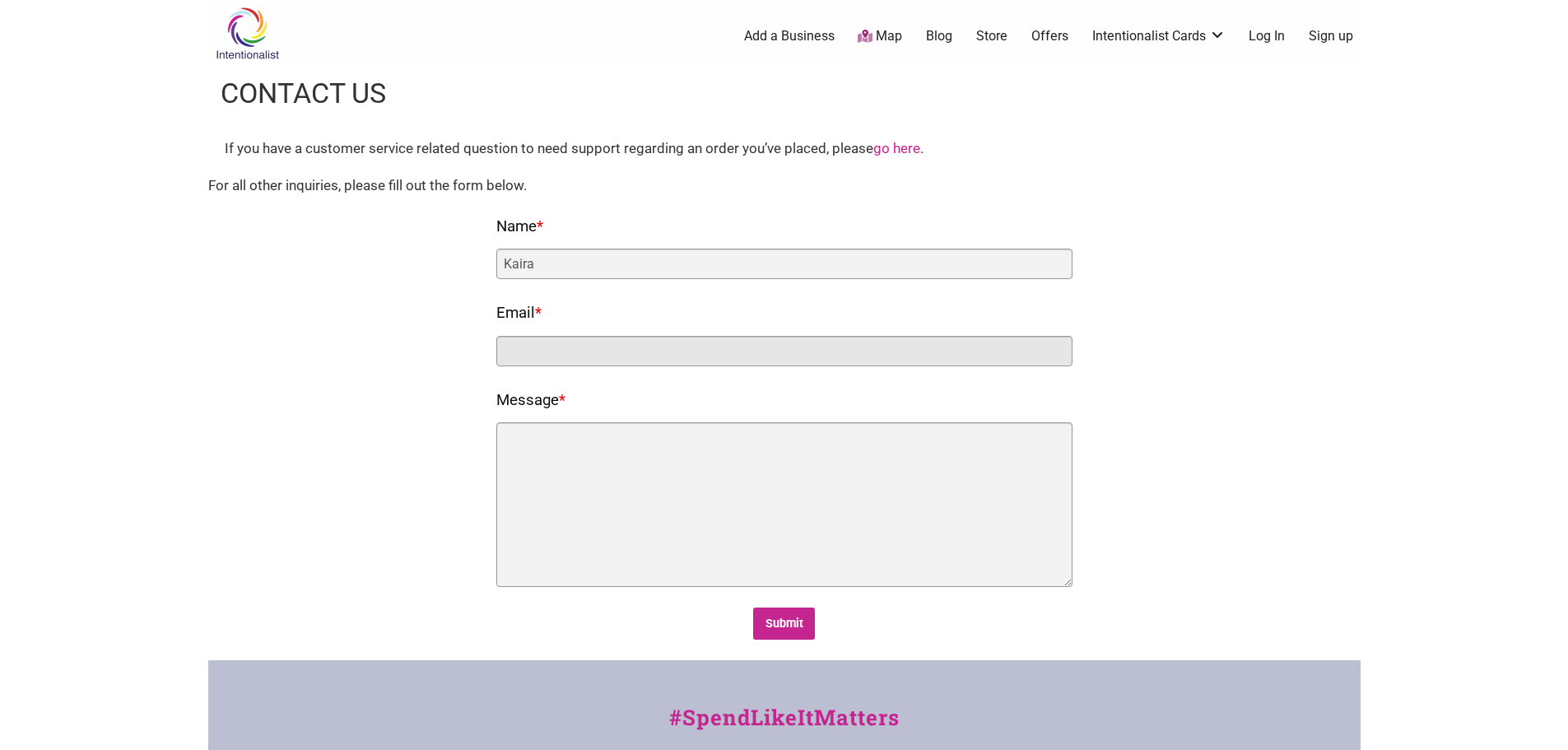
click at [562, 351] on input "Email *" at bounding box center [784, 351] width 577 height 30
type input "[EMAIL_ADDRESS][PERSON_NAME][DOMAIN_NAME]"
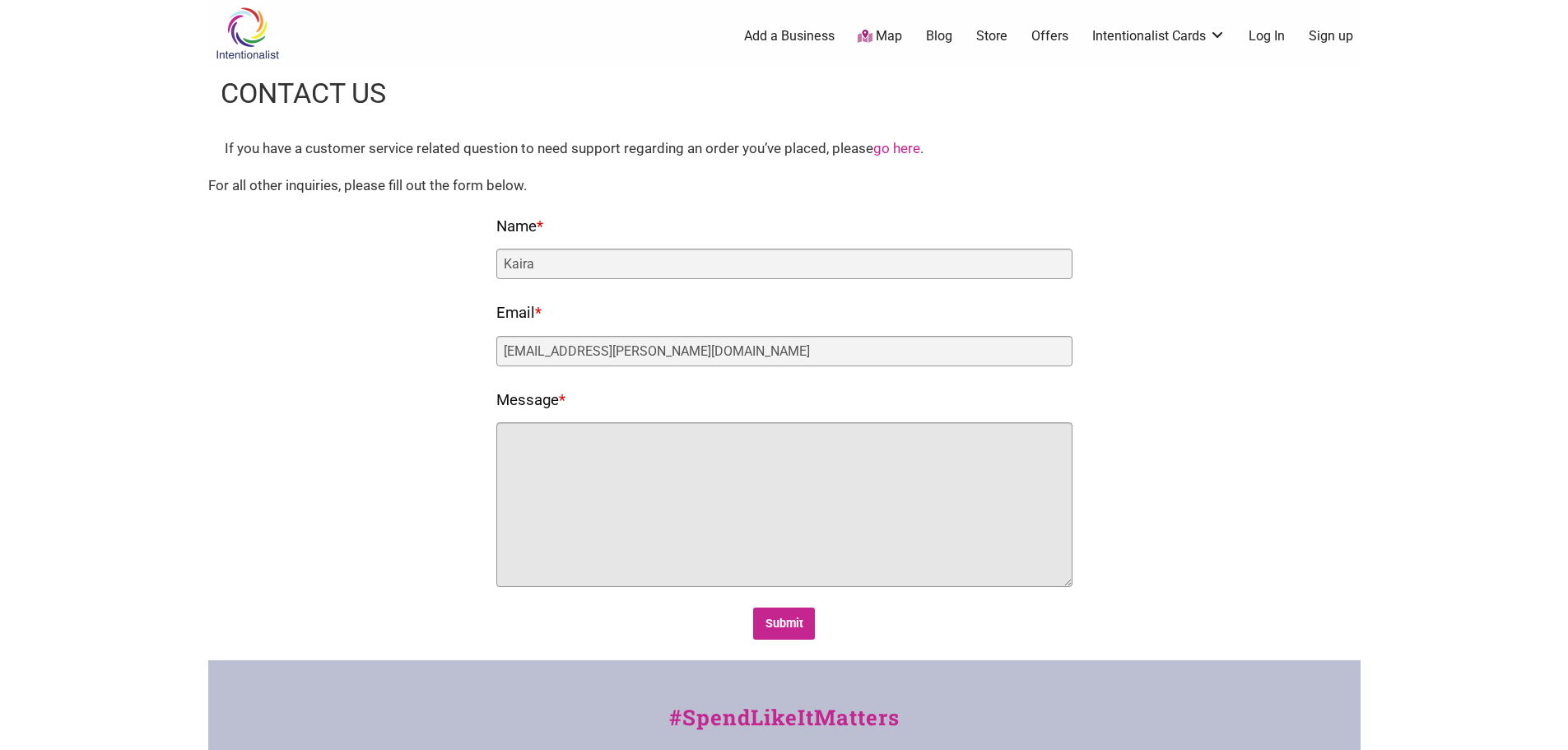
click at [619, 434] on textarea "Message *" at bounding box center [784, 505] width 577 height 165
click at [1018, 480] on textarea "Hi, I wanted to know if you would like to add travel advisors to your business …" at bounding box center [784, 505] width 577 height 165
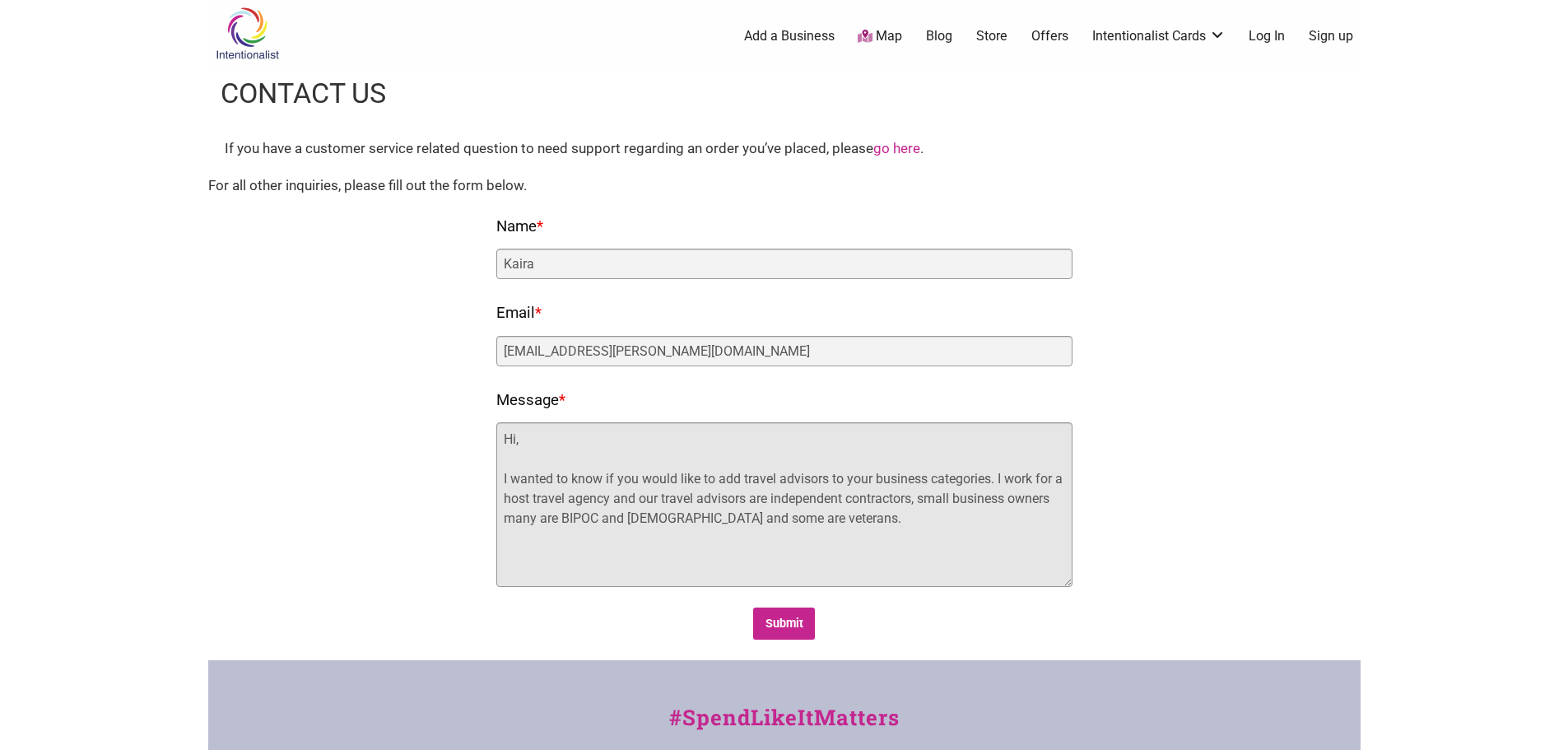
paste textarea ", and our travel advisors are independent contractors, small business owners, m…"
click at [876, 519] on textarea "Hi, I wanted to know if you would like to add travel advisors to your business …" at bounding box center [784, 505] width 577 height 165
drag, startPoint x: 569, startPoint y: 575, endPoint x: 437, endPoint y: 394, distance: 224.0
click at [437, 394] on div "Fields marked with an * are required Name * [GEOGRAPHIC_DATA] Email * [EMAIL_AD…" at bounding box center [784, 426] width 1119 height 427
paste textarea "I wanted to reach out with a suggestion that could expand your business categor…"
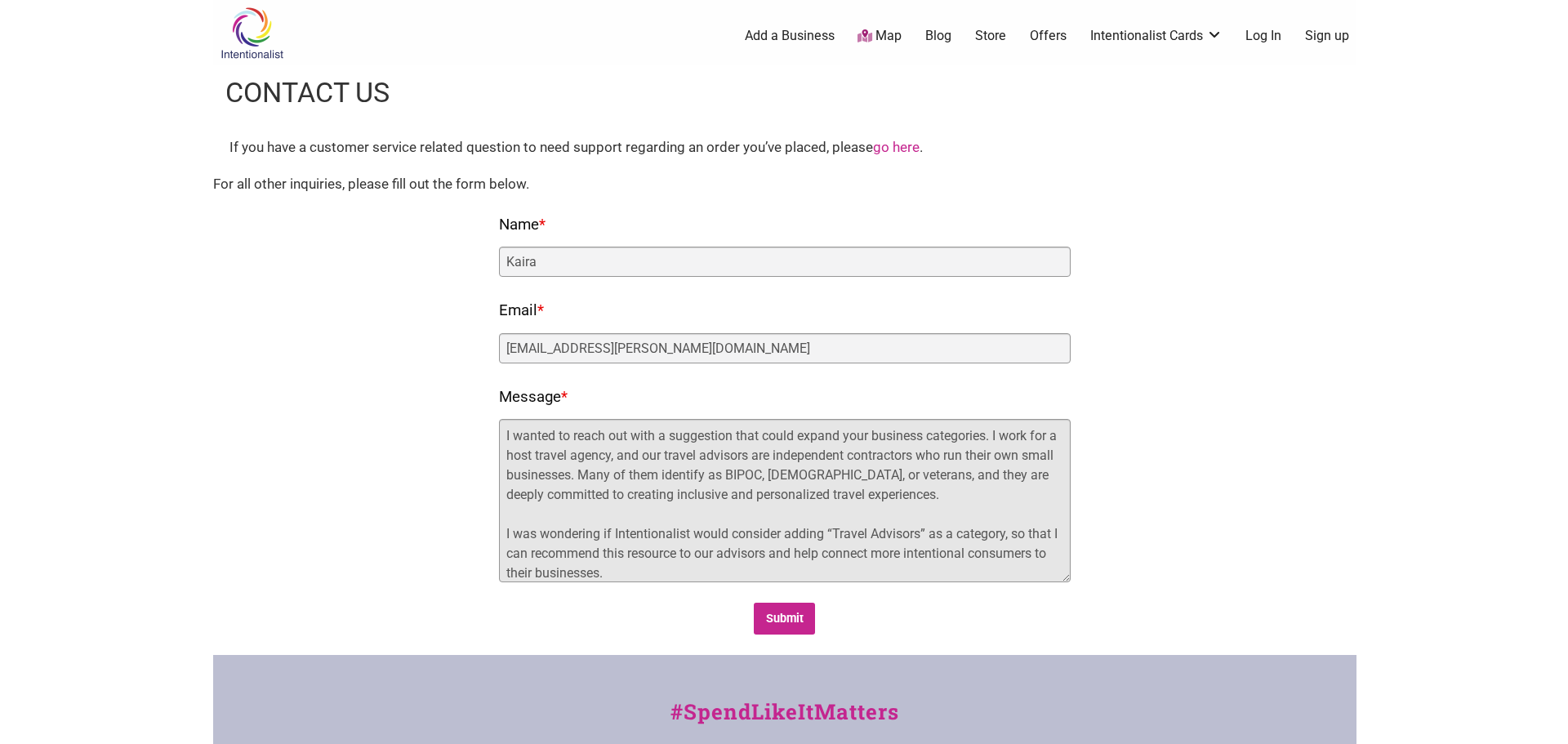
scroll to position [118, 0]
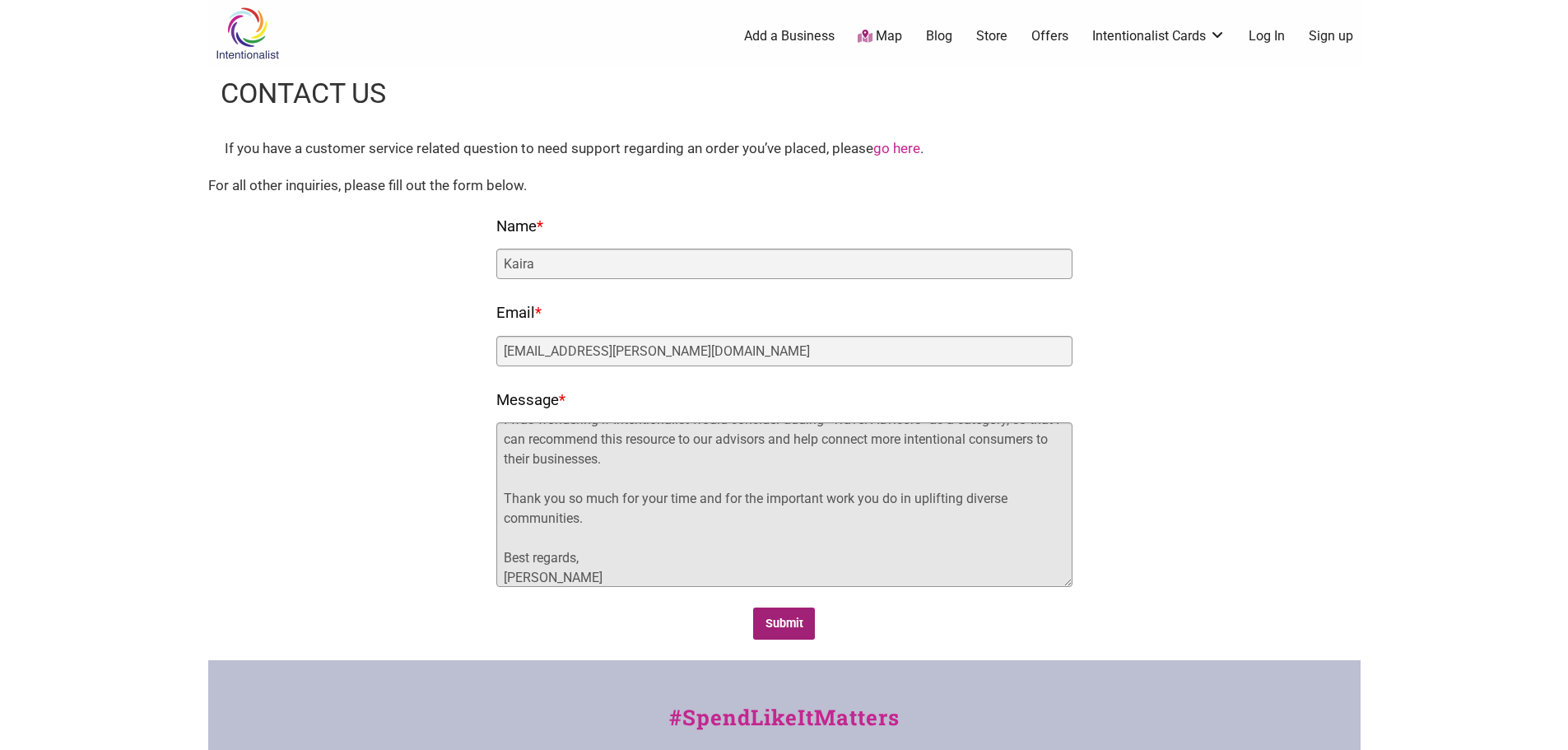
type textarea "I wanted to reach out with a suggestion that could expand your business categor…"
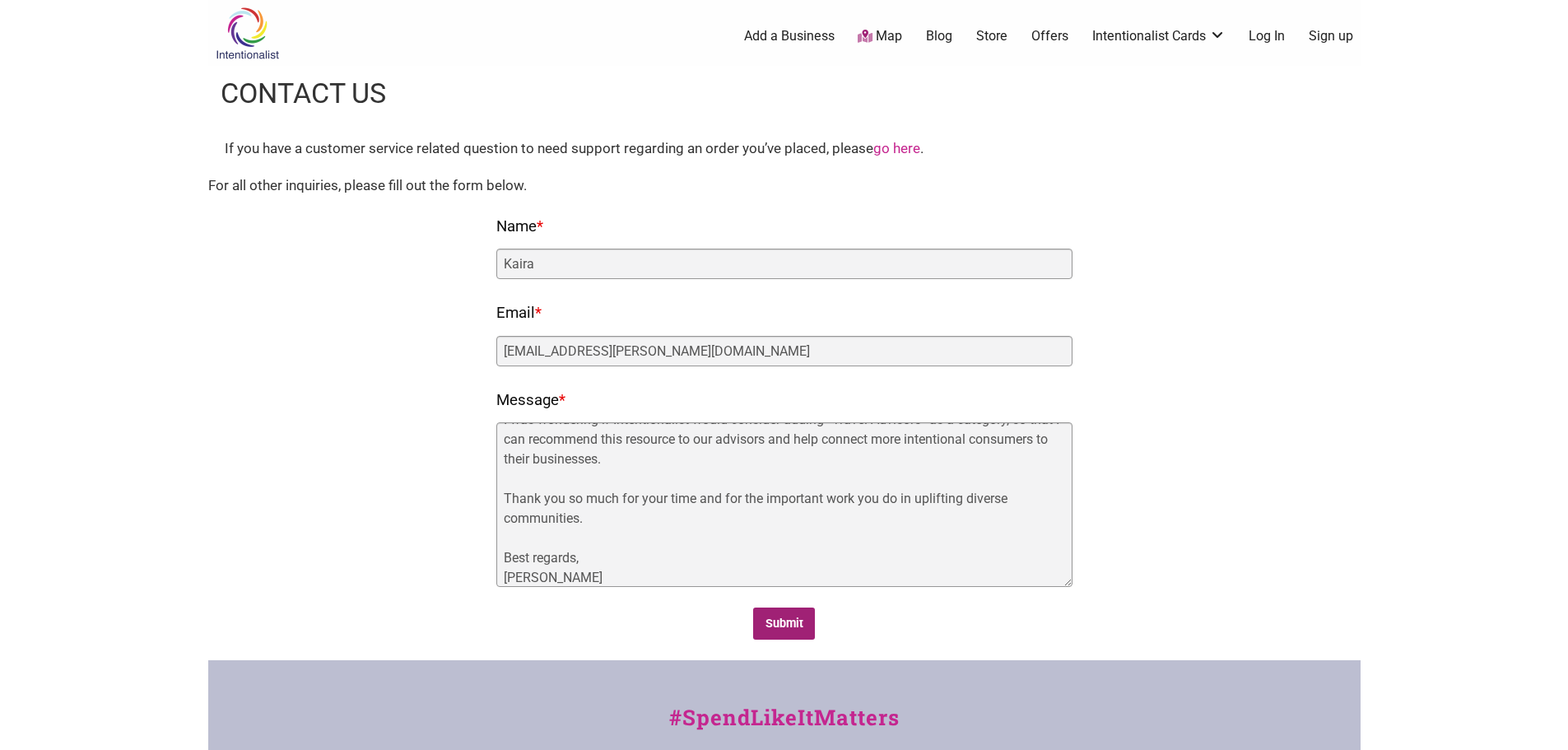
click at [782, 617] on input "Submit" at bounding box center [784, 624] width 62 height 32
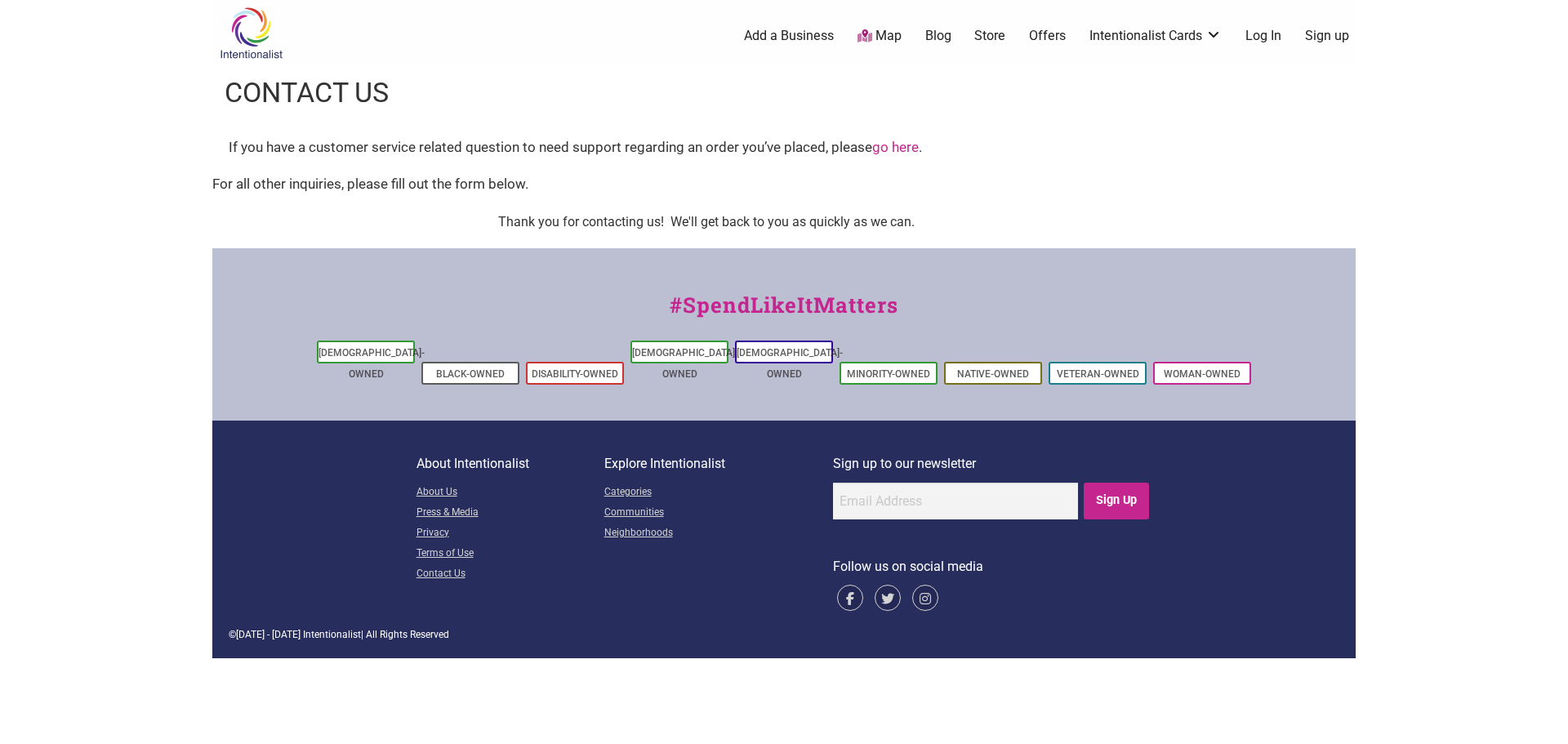
click at [795, 34] on link "Add a Business" at bounding box center [788, 36] width 90 height 18
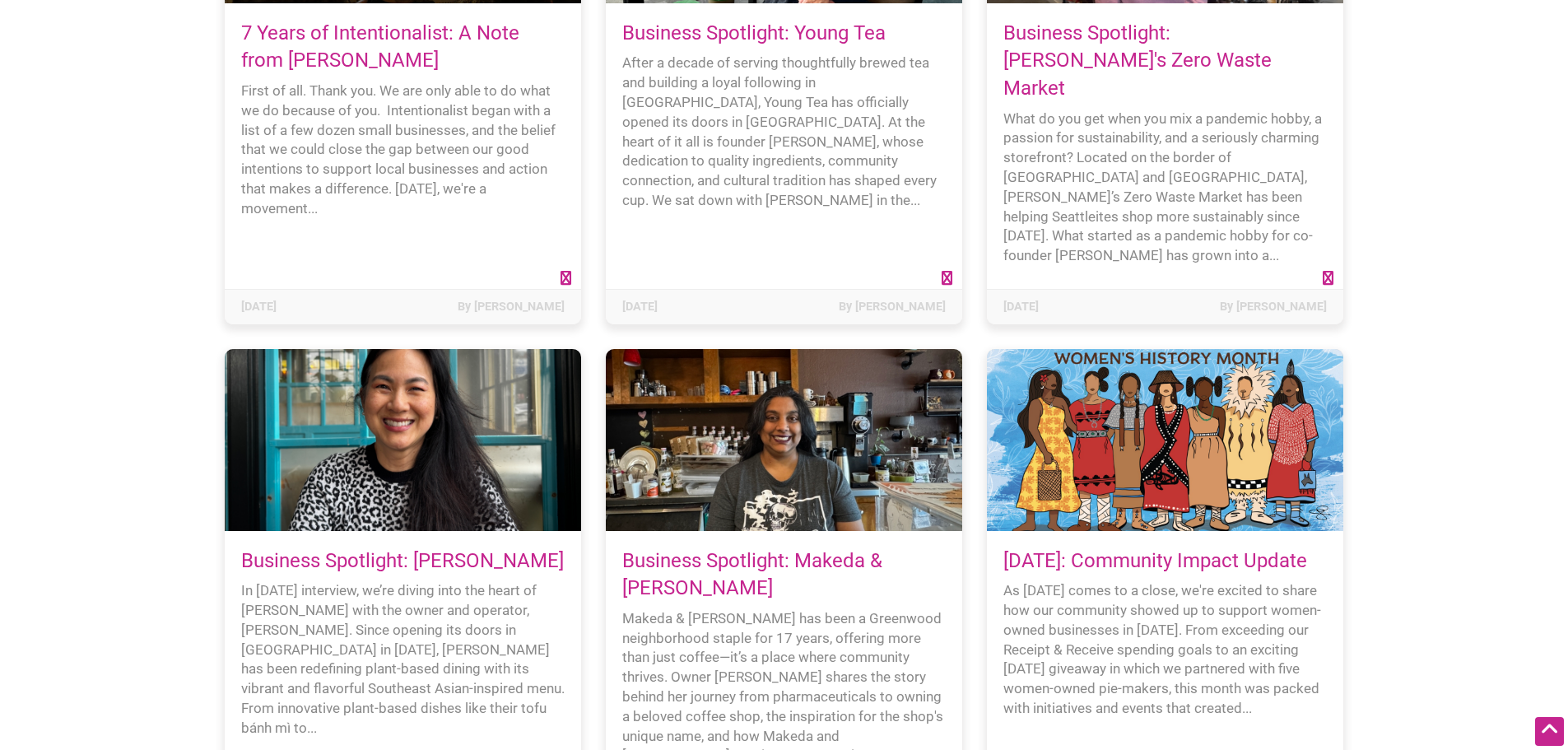
scroll to position [3953, 0]
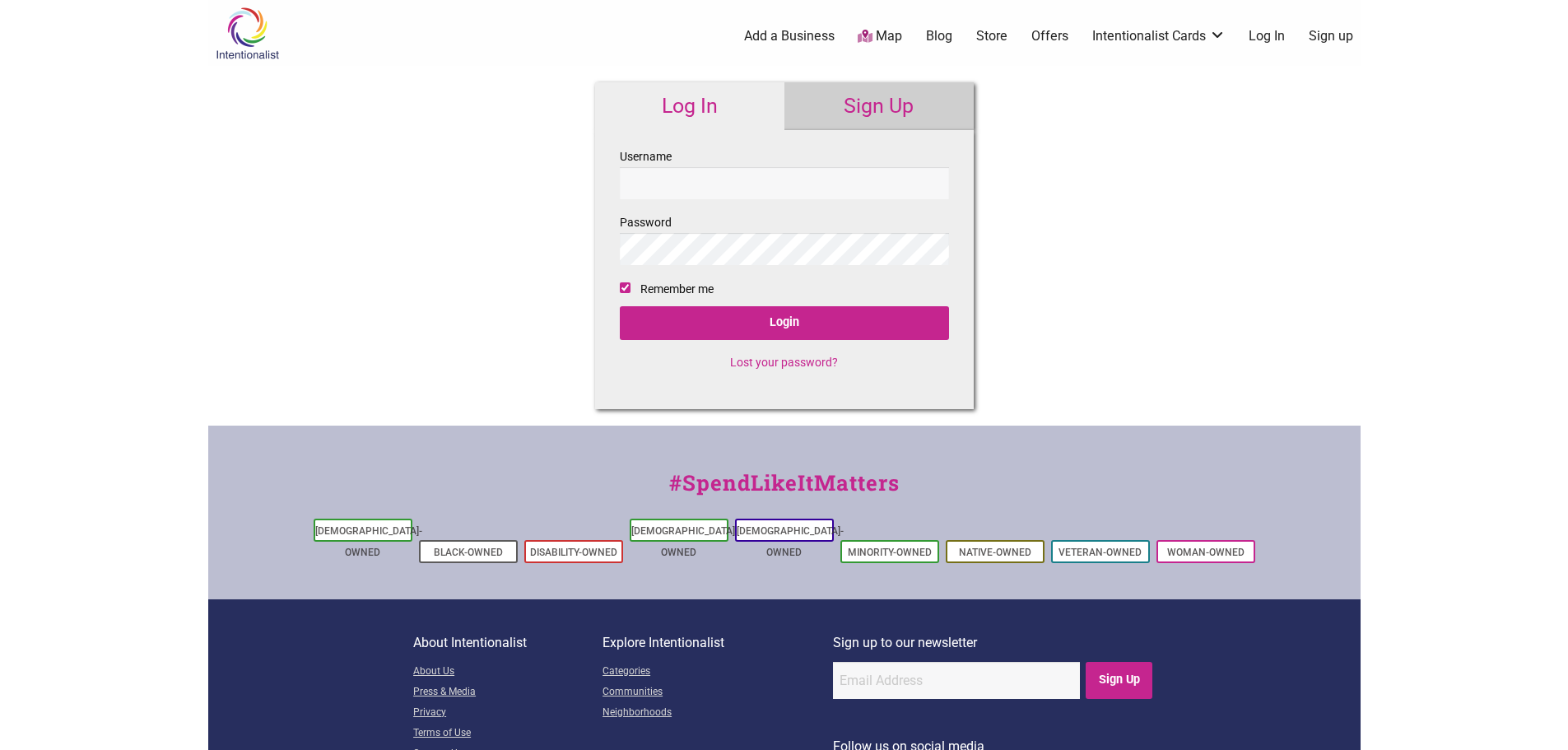
checkbox input "true"
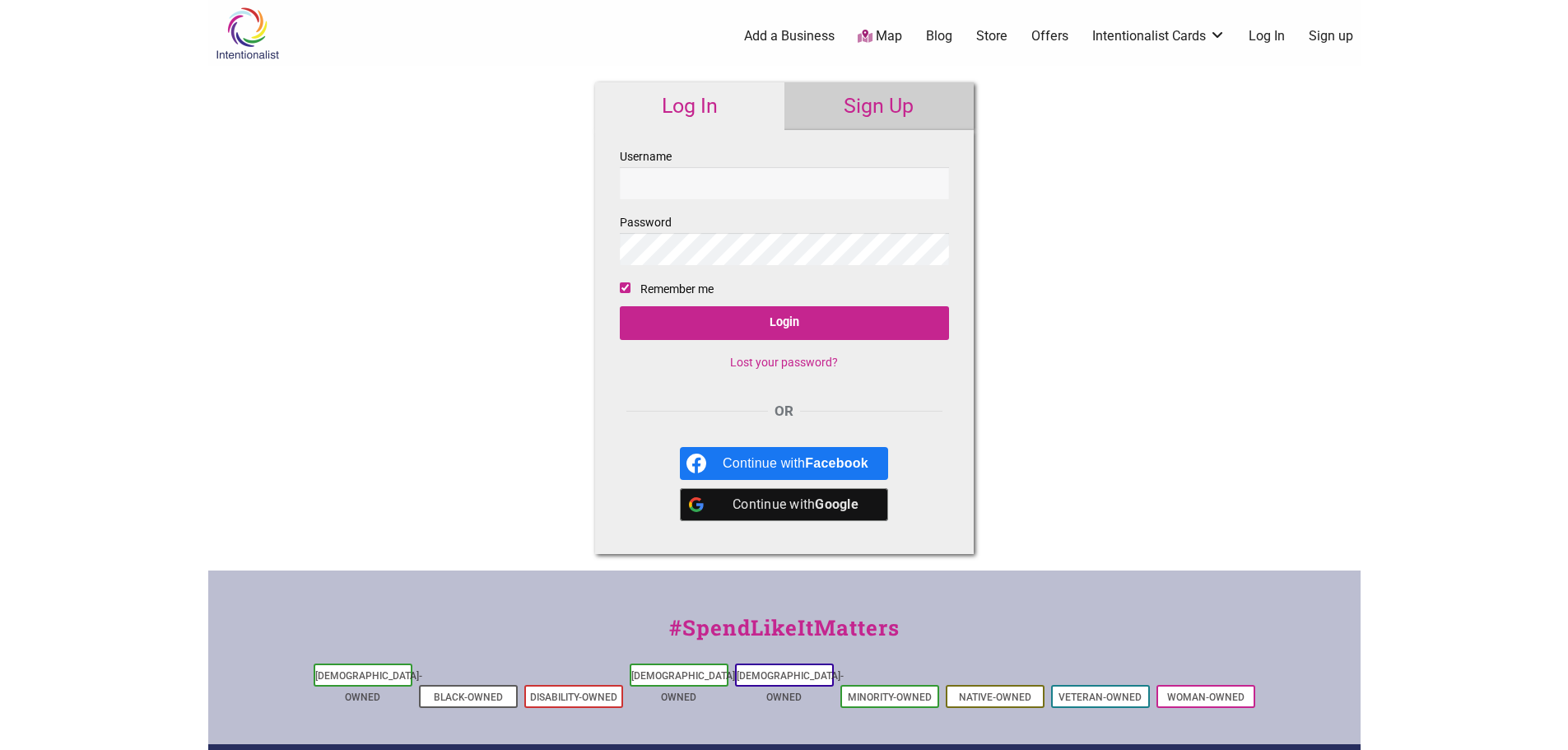
click at [951, 31] on link "Blog" at bounding box center [939, 36] width 26 height 18
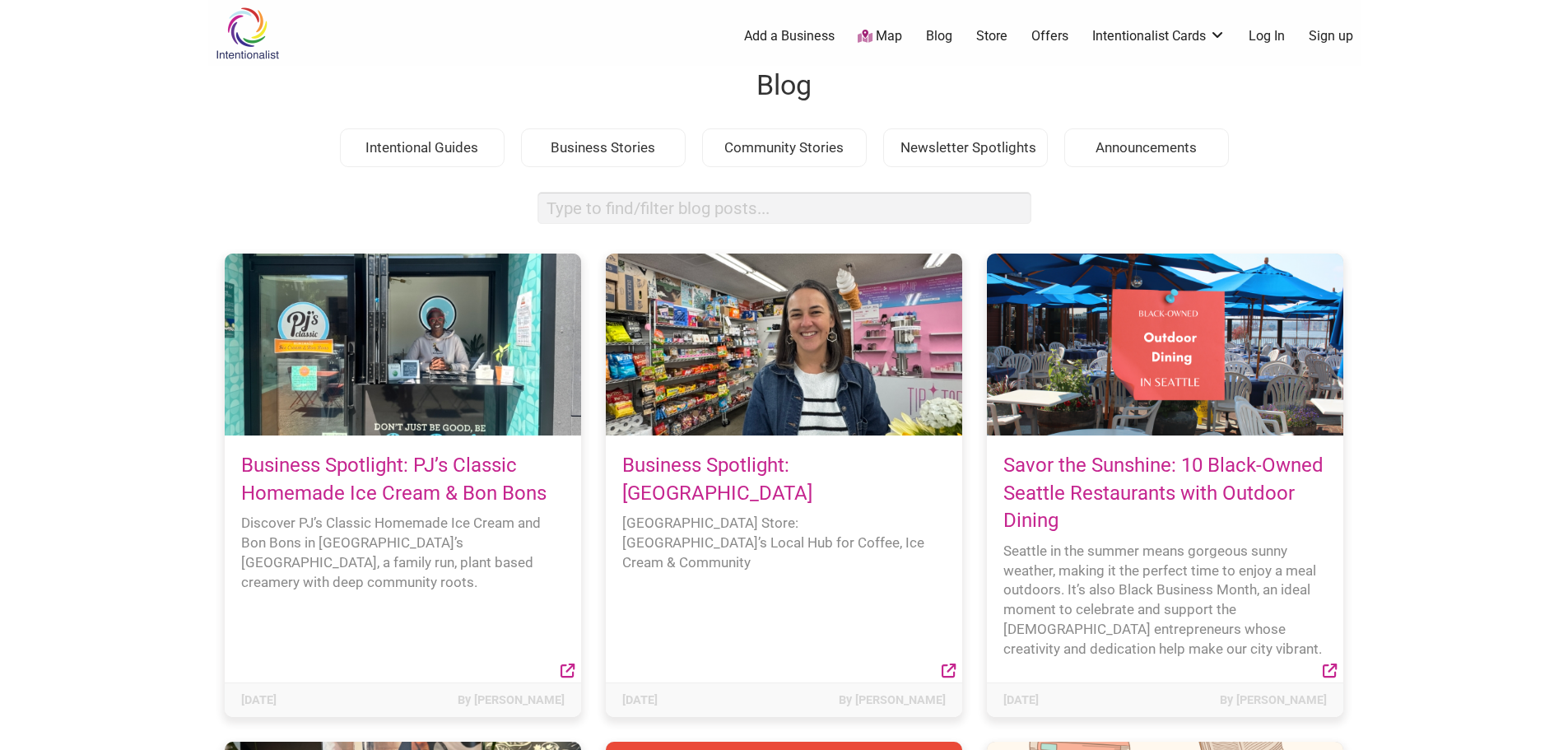
drag, startPoint x: 510, startPoint y: 142, endPoint x: 531, endPoint y: 143, distance: 21.0
click at [510, 143] on div "Intentional Guides Business Stories Community Stories Newsletter Spotlights Ann…" at bounding box center [784, 148] width 1152 height 40
click at [563, 142] on div "Business Stories" at bounding box center [603, 148] width 165 height 40
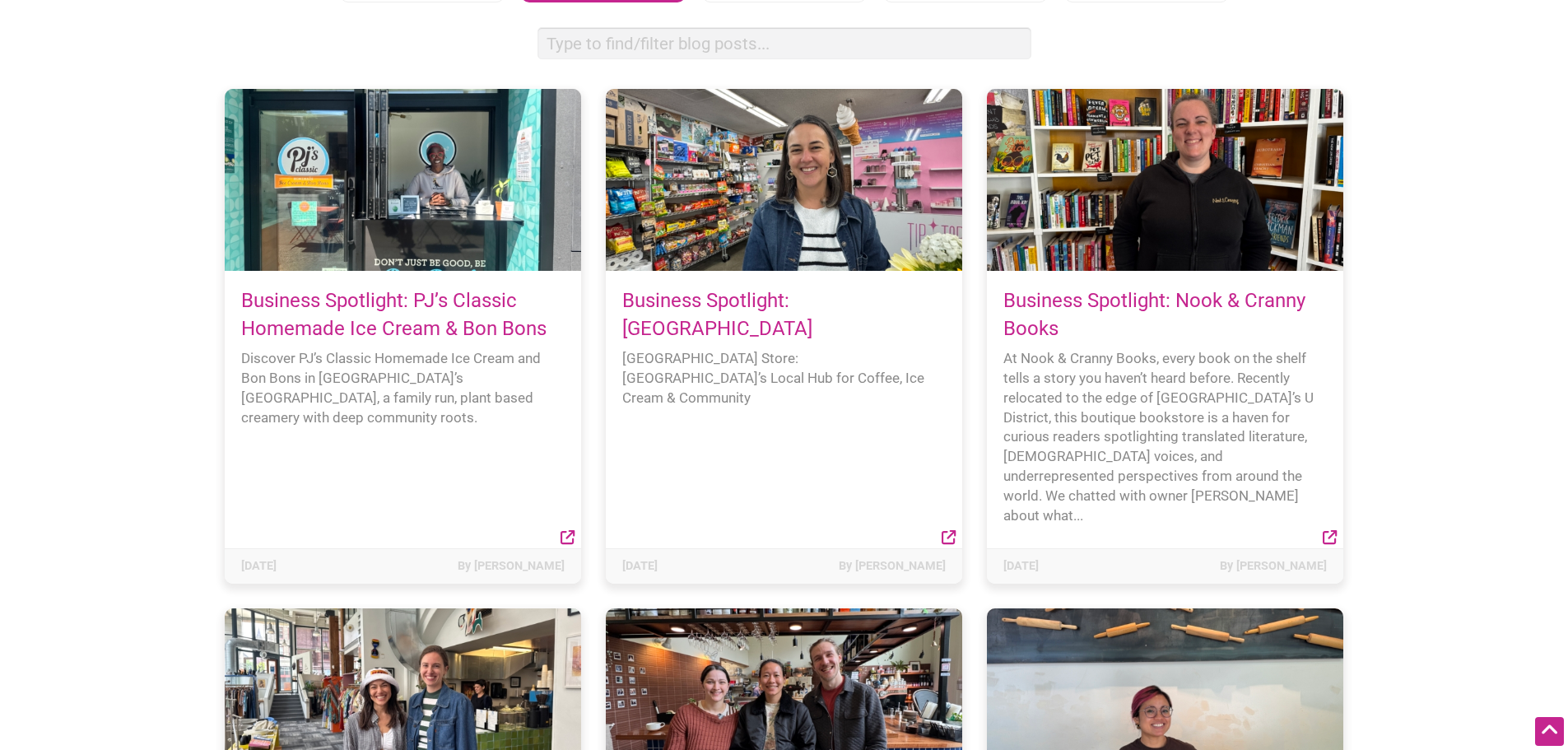
scroll to position [82, 0]
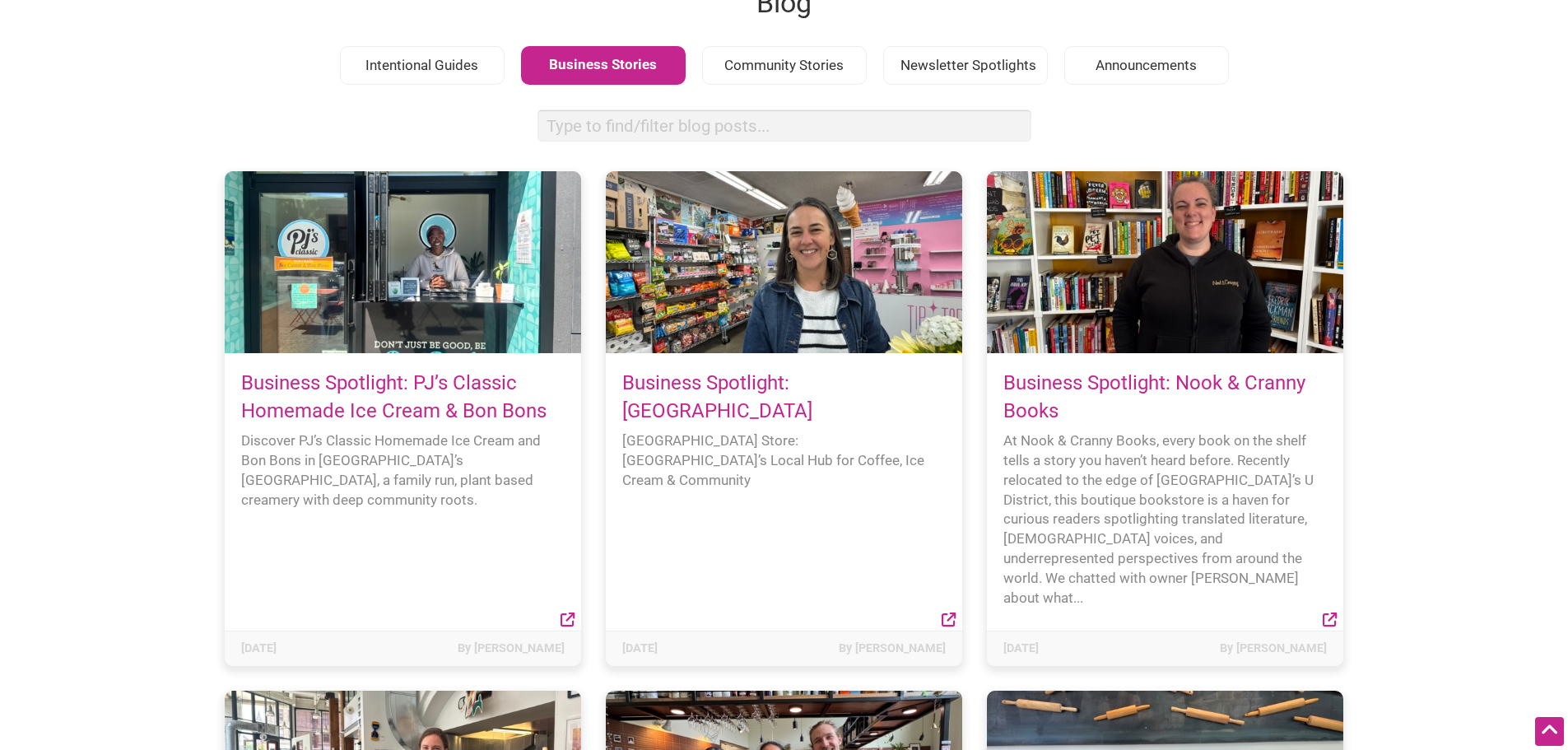
click at [404, 71] on div "Intentional Guides" at bounding box center [422, 66] width 165 height 40
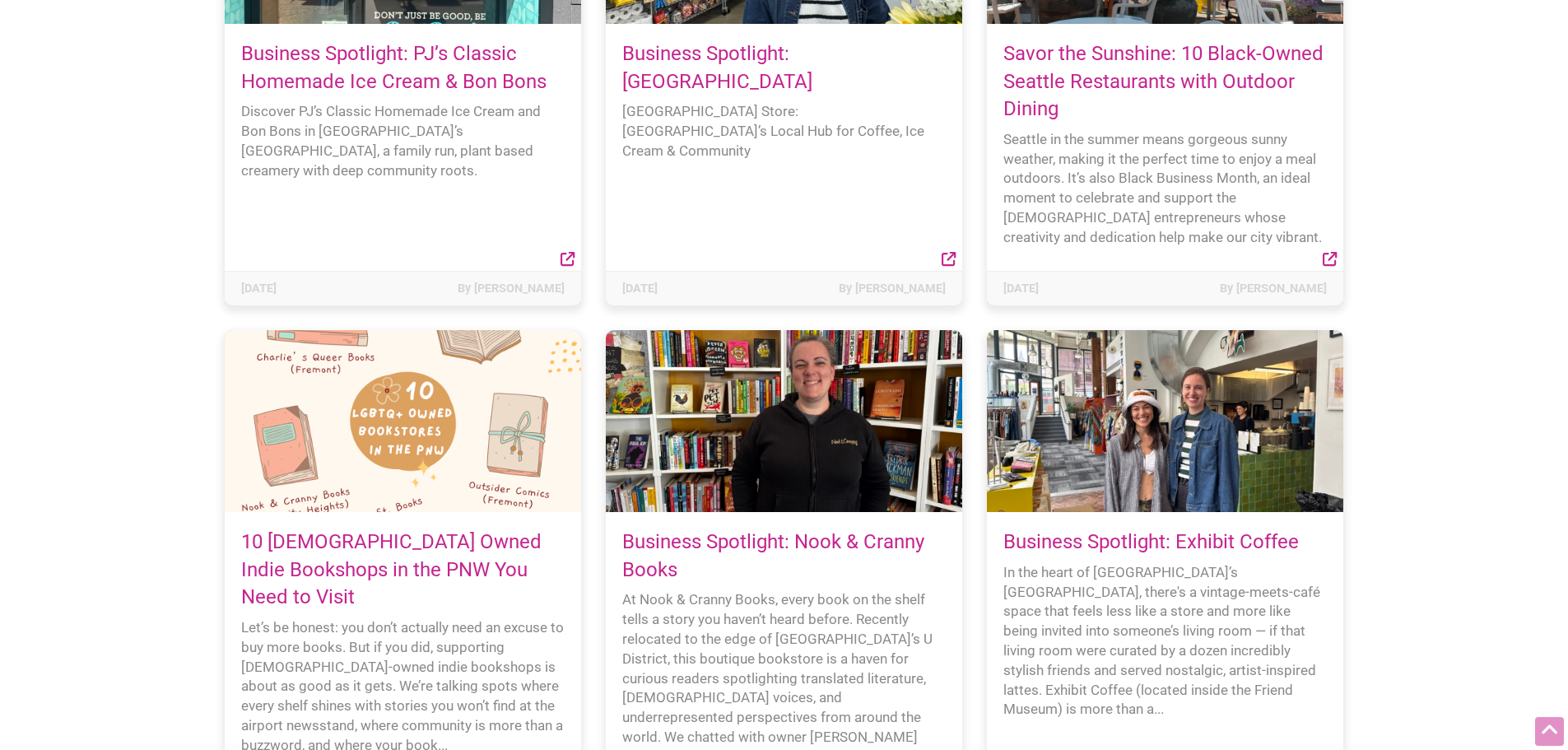
scroll to position [0, 0]
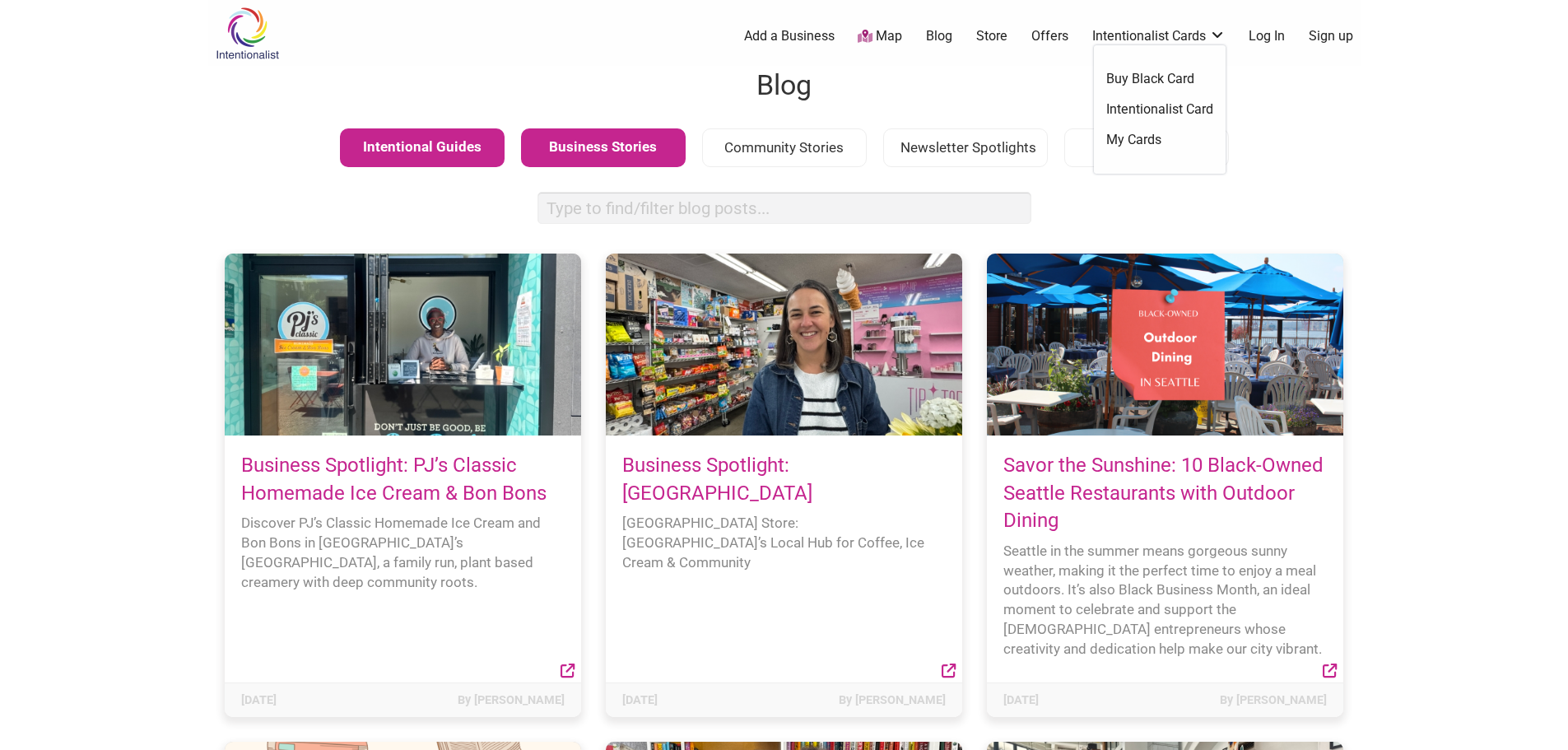
click at [1131, 44] on link "Intentionalist Cards" at bounding box center [1158, 36] width 133 height 18
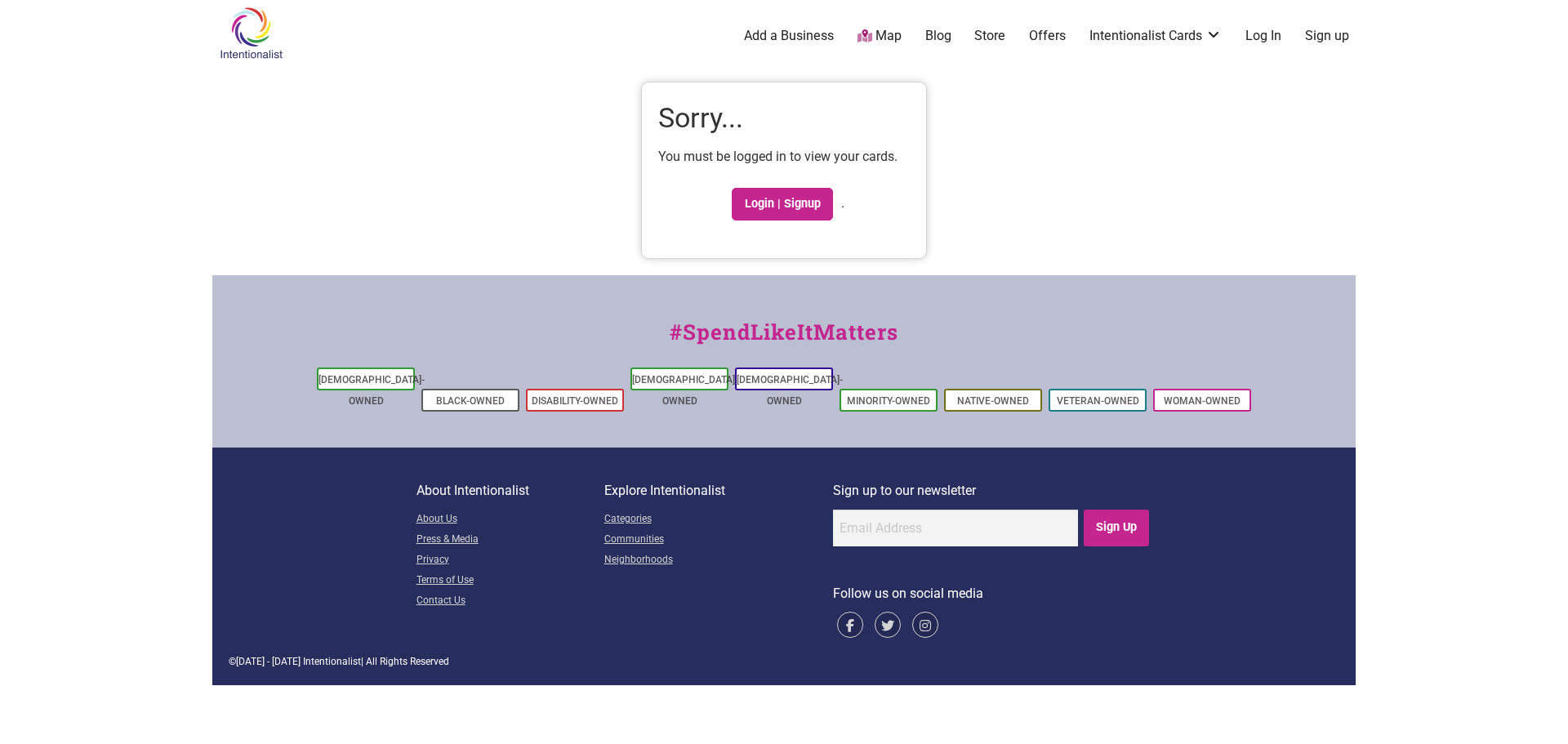
click at [250, 41] on img at bounding box center [251, 34] width 77 height 54
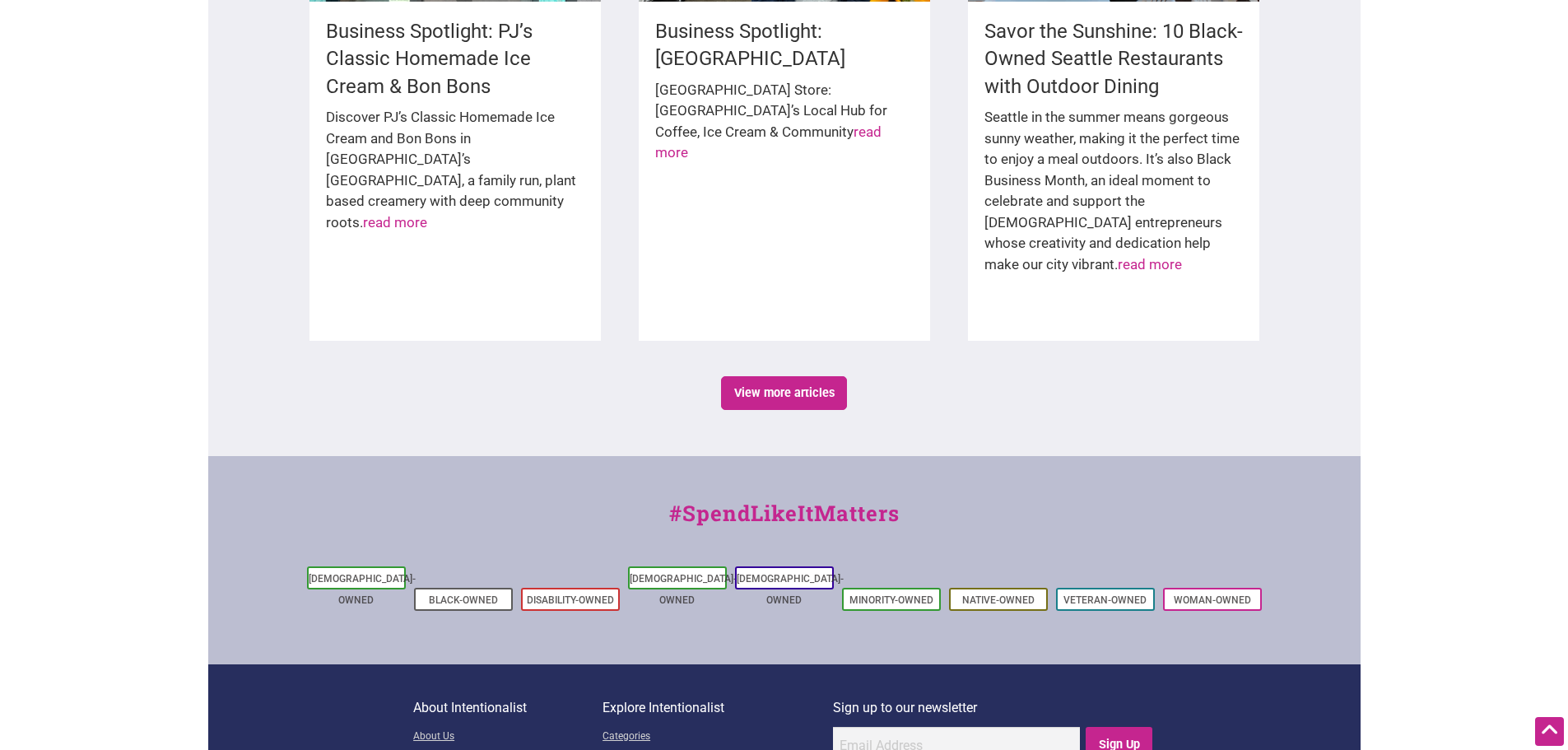
scroll to position [2753, 0]
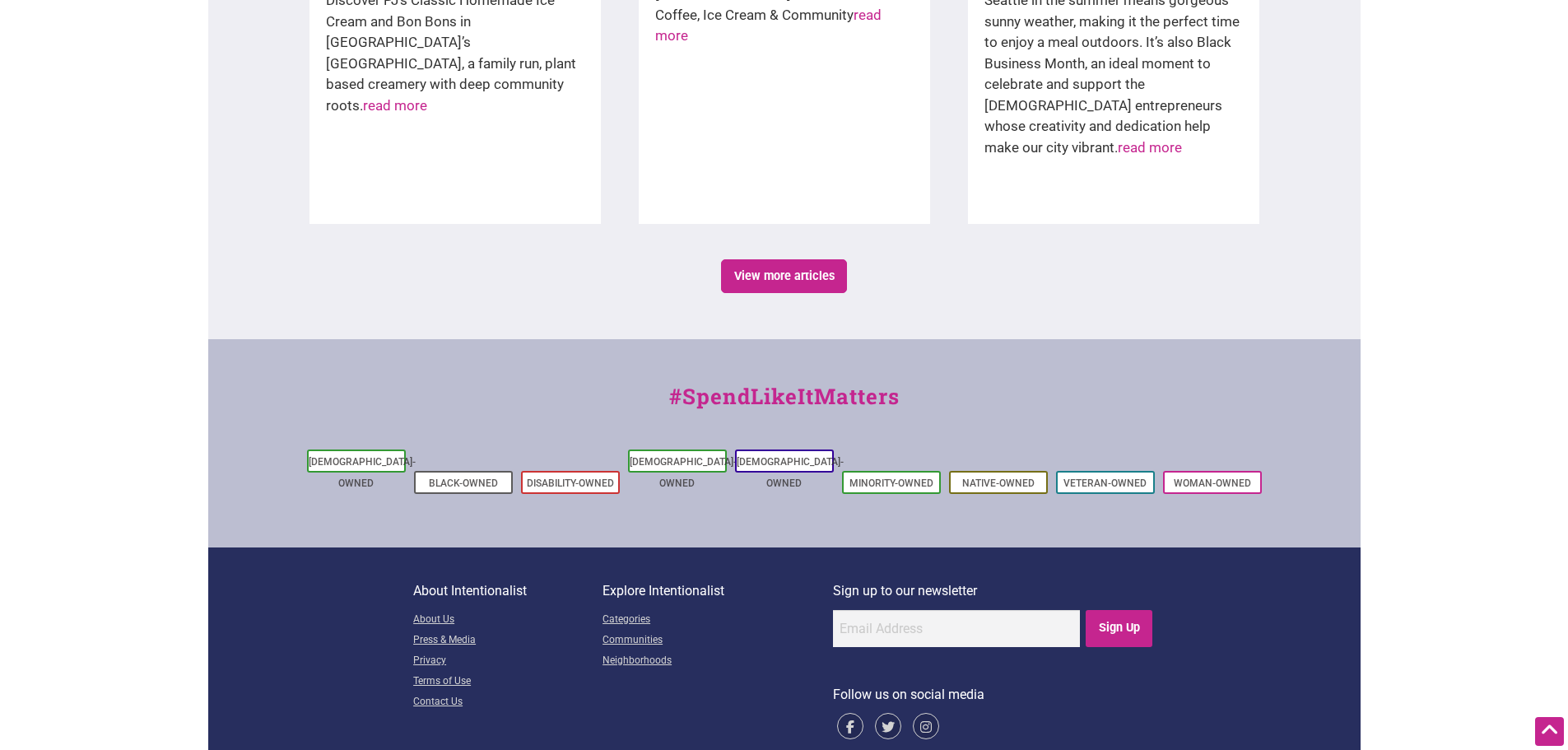
click at [835, 451] on ul "[DEMOGRAPHIC_DATA]-Owned Black-Owned Disability-Owned [DEMOGRAPHIC_DATA]-Owned …" at bounding box center [784, 472] width 963 height 53
click at [818, 451] on li "[DEMOGRAPHIC_DATA]-Owned" at bounding box center [784, 461] width 99 height 23
click at [787, 450] on li "[DEMOGRAPHIC_DATA]-Owned" at bounding box center [784, 461] width 99 height 23
click at [788, 456] on link "[DEMOGRAPHIC_DATA]-Owned" at bounding box center [789, 472] width 107 height 33
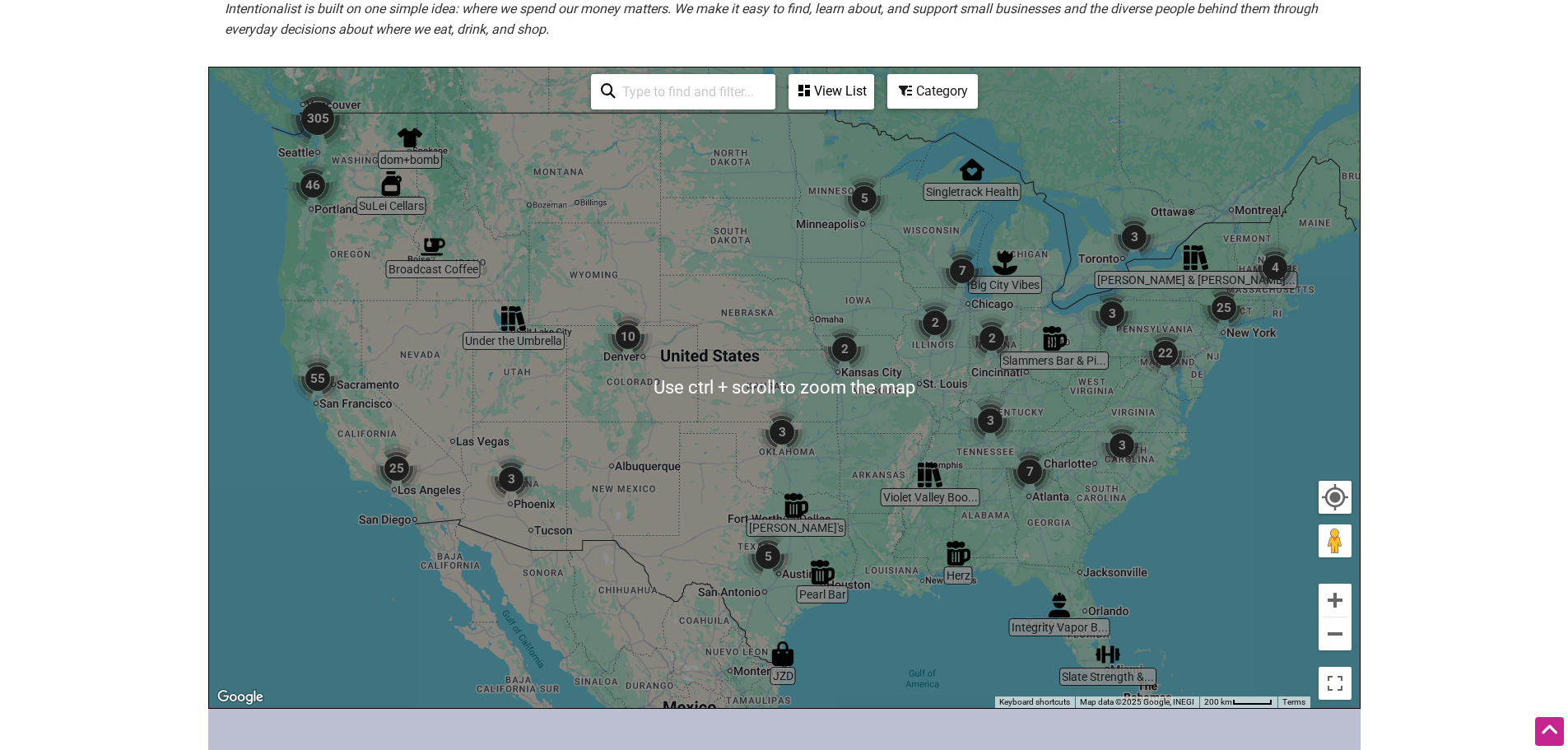
scroll to position [374, 0]
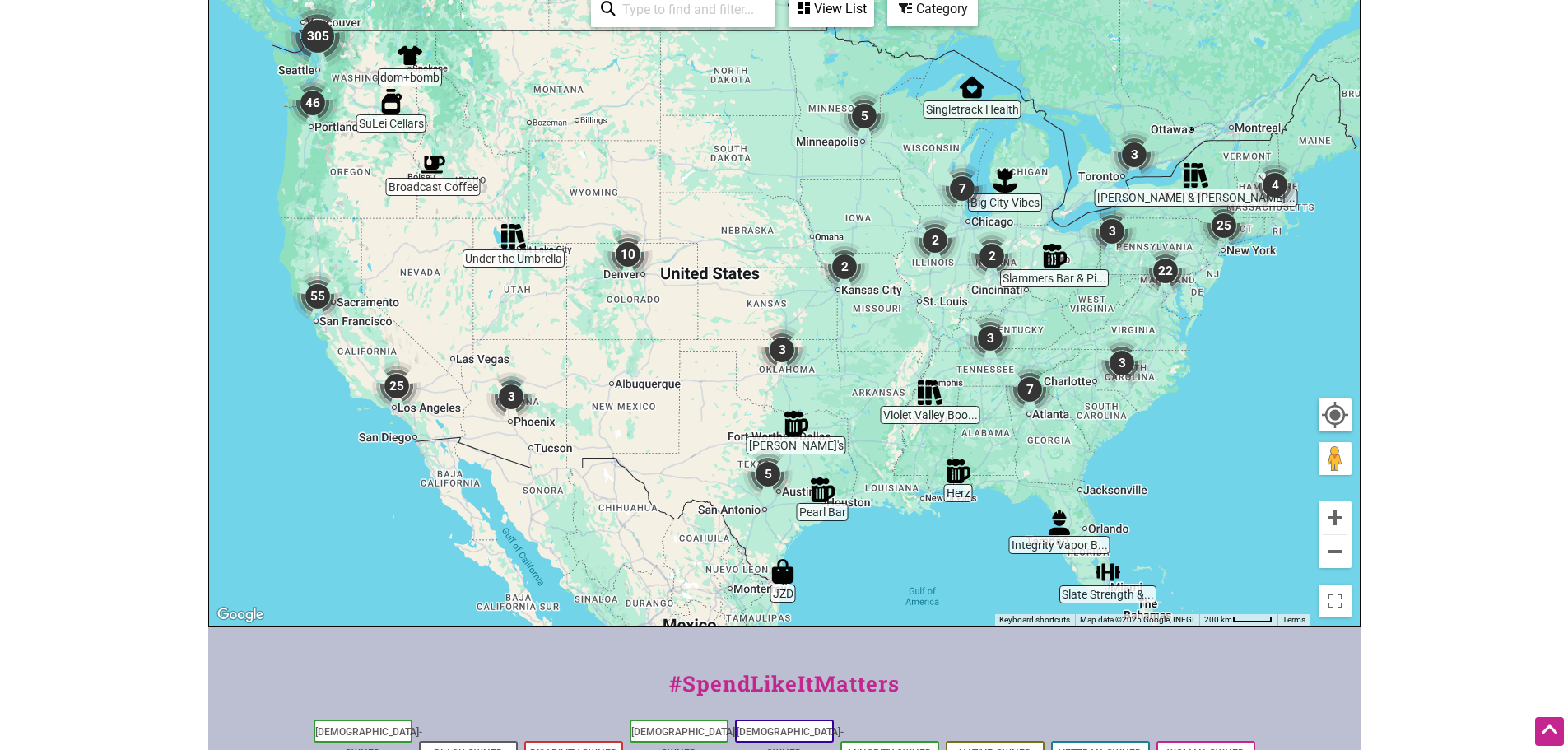
click at [1226, 201] on img "25" at bounding box center [1223, 225] width 49 height 49
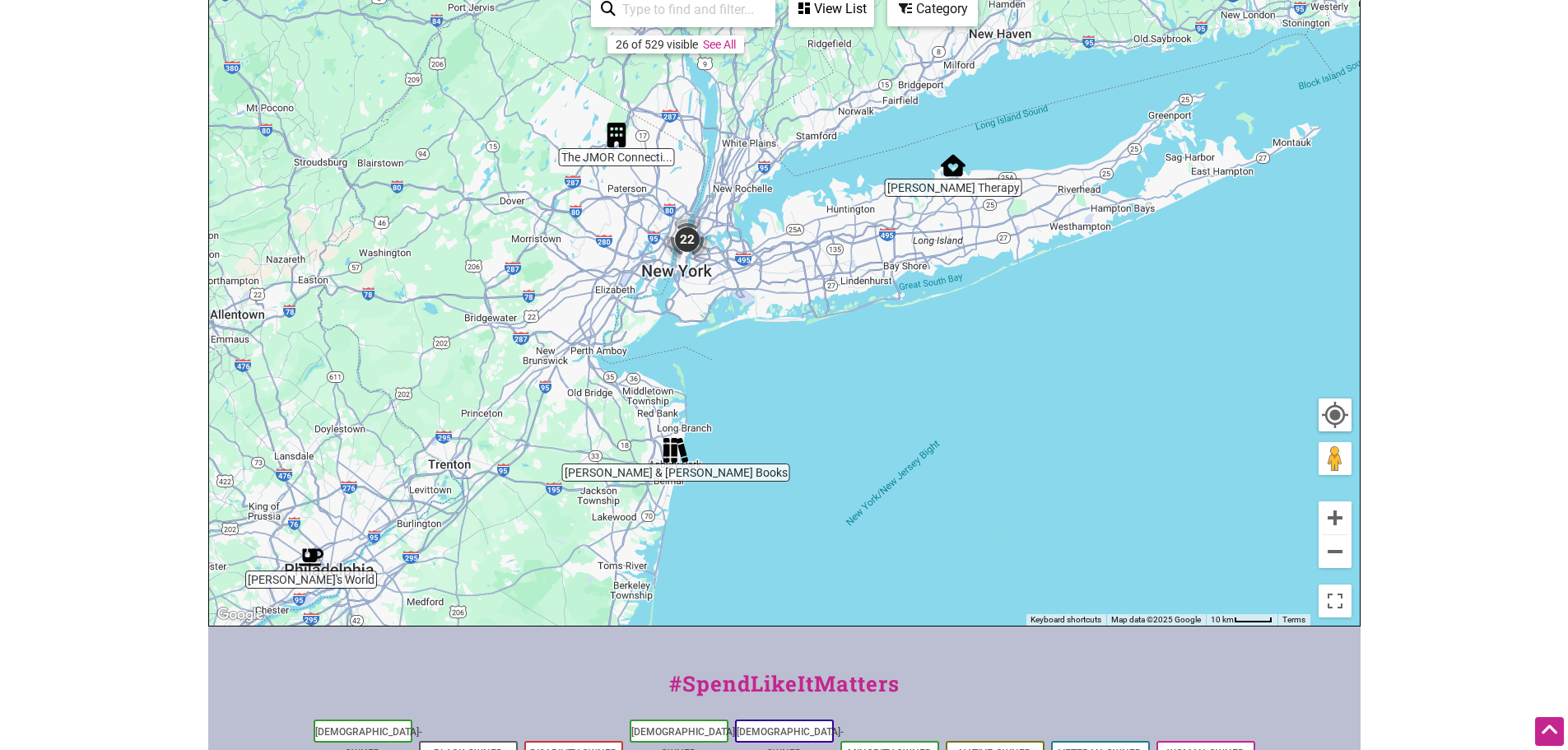
click at [685, 225] on img "22" at bounding box center [687, 239] width 49 height 49
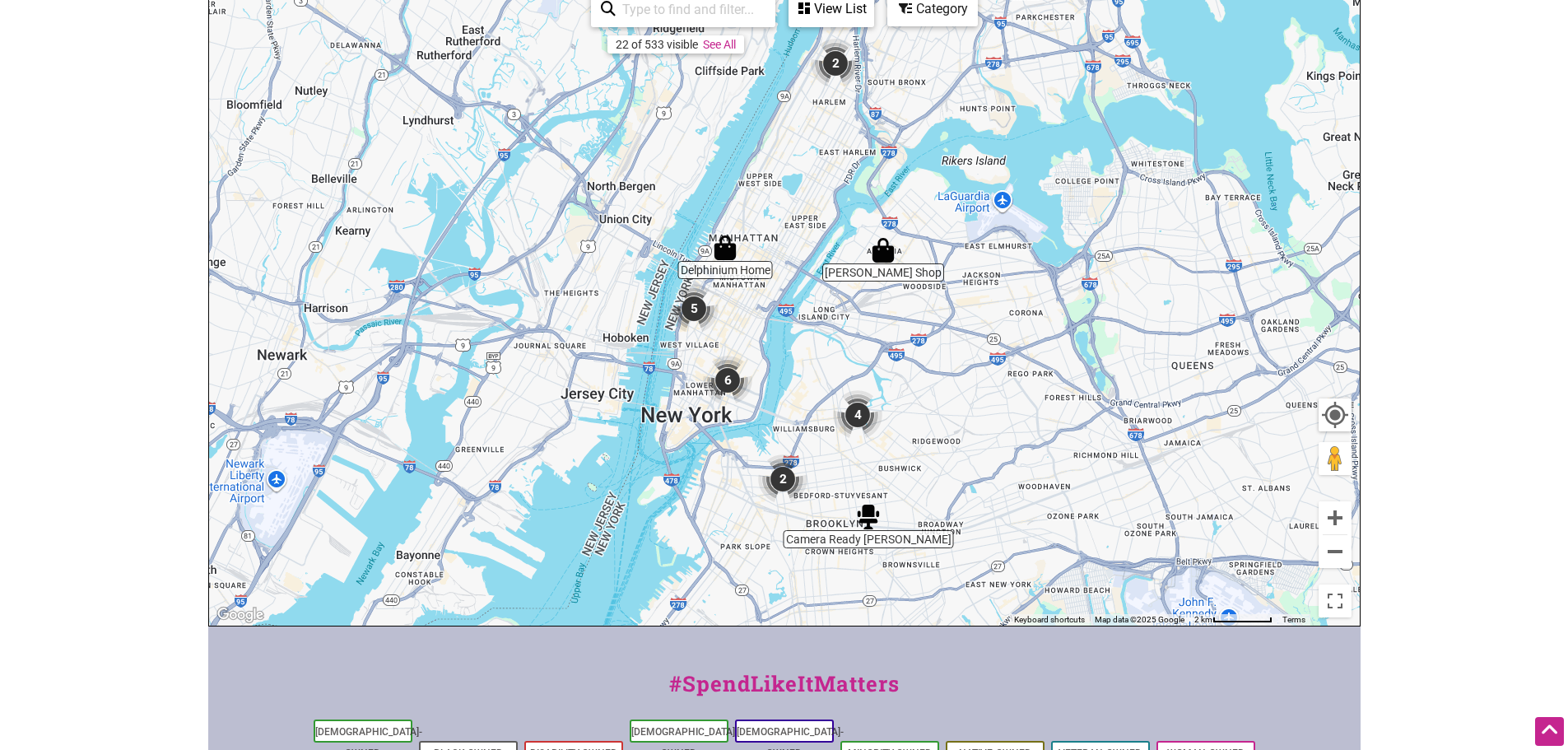
click at [688, 297] on img "5" at bounding box center [694, 308] width 49 height 49
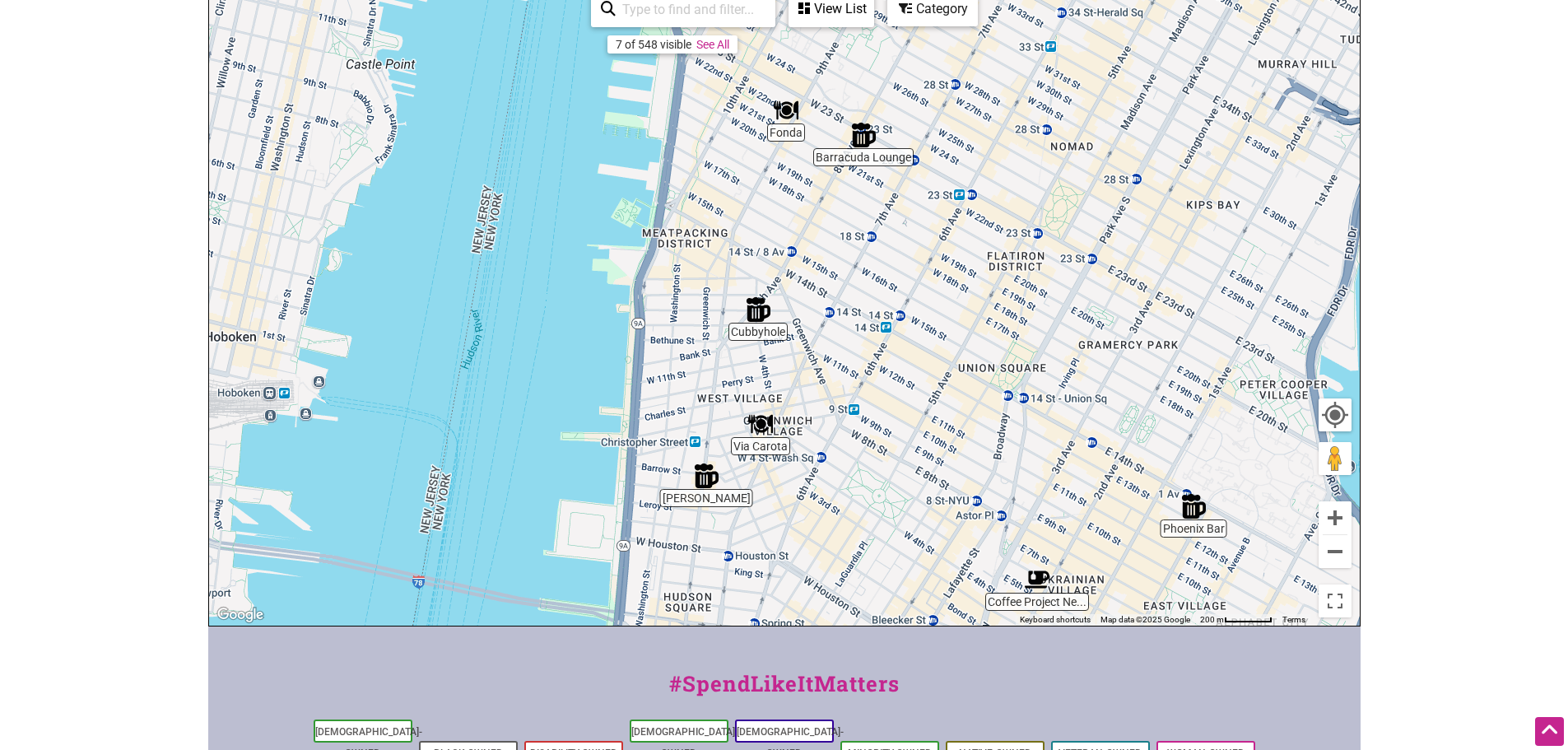
click at [786, 100] on img "Fonda" at bounding box center [785, 110] width 25 height 25
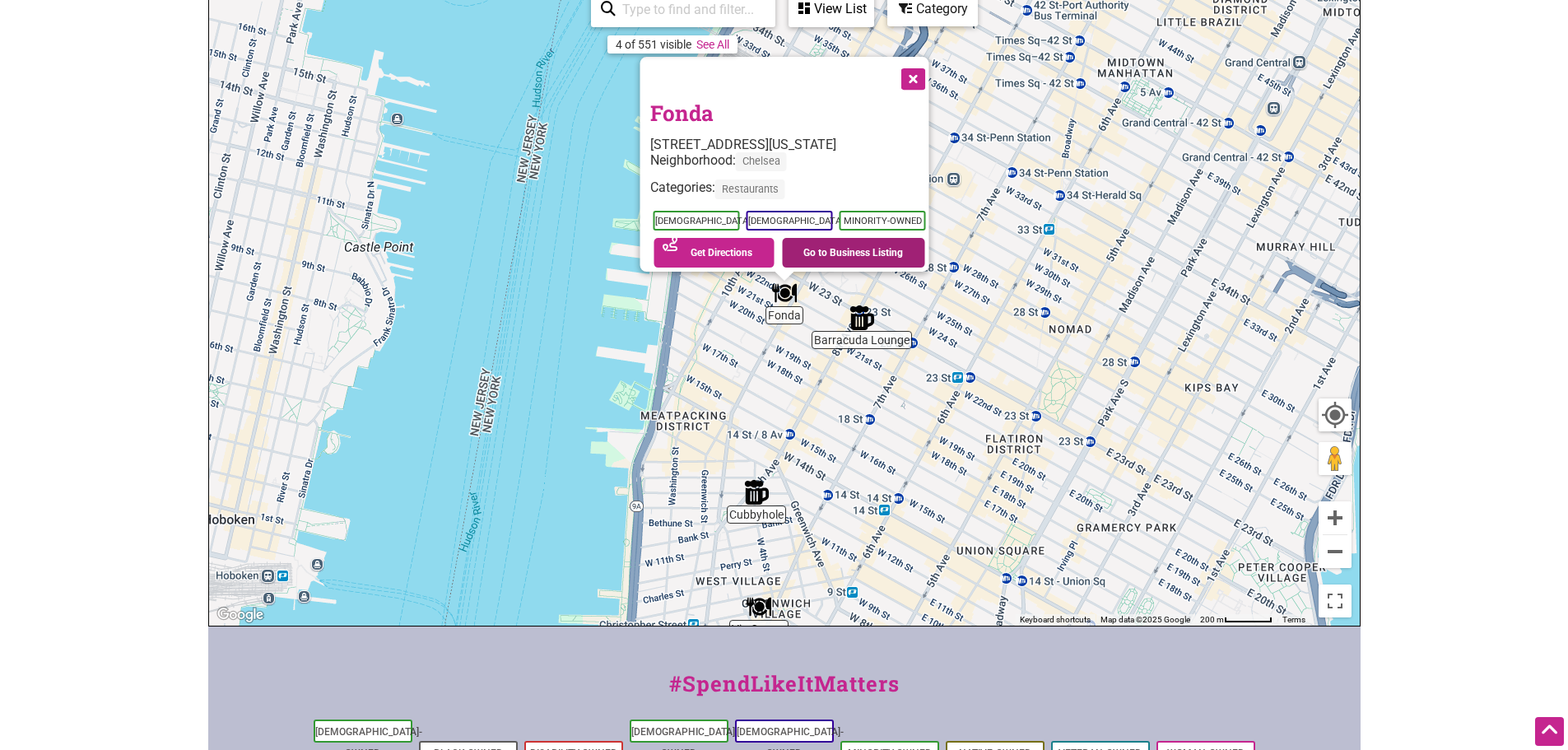
click at [861, 238] on link "Go to Business Listing" at bounding box center [852, 253] width 143 height 30
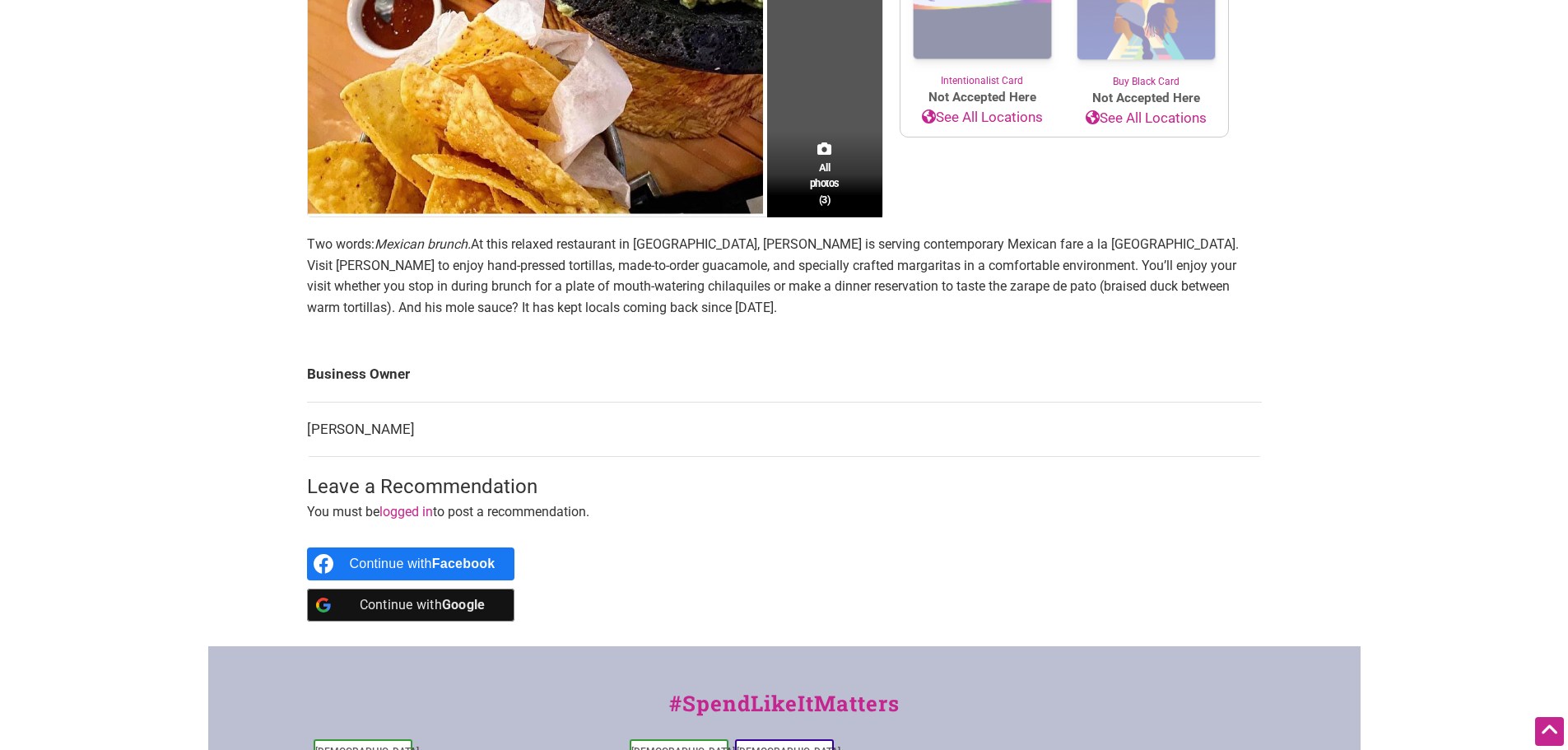
scroll to position [700, 0]
